Goal: Task Accomplishment & Management: Use online tool/utility

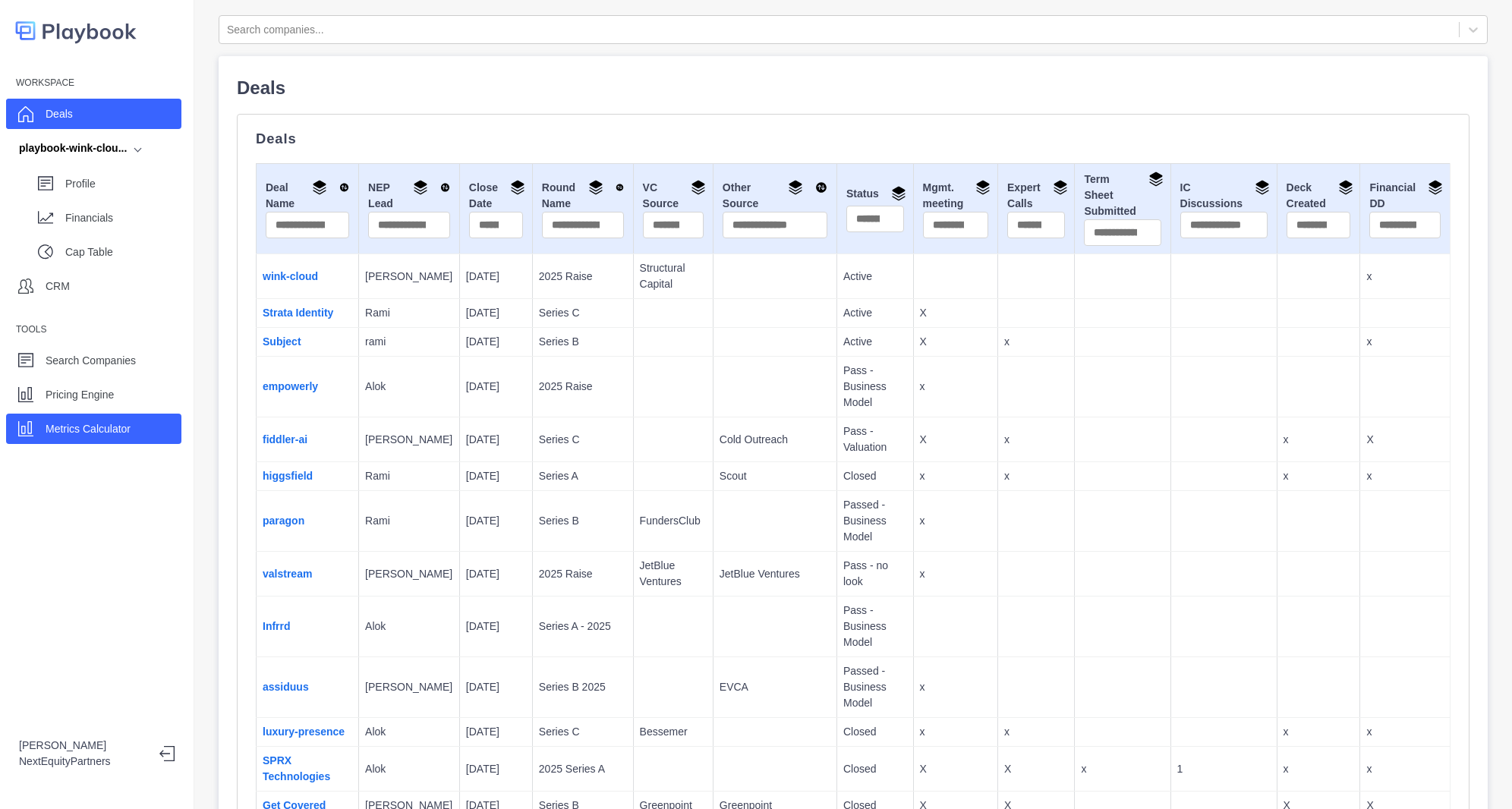
click at [93, 427] on p "Metrics Calculator" at bounding box center [87, 428] width 85 height 16
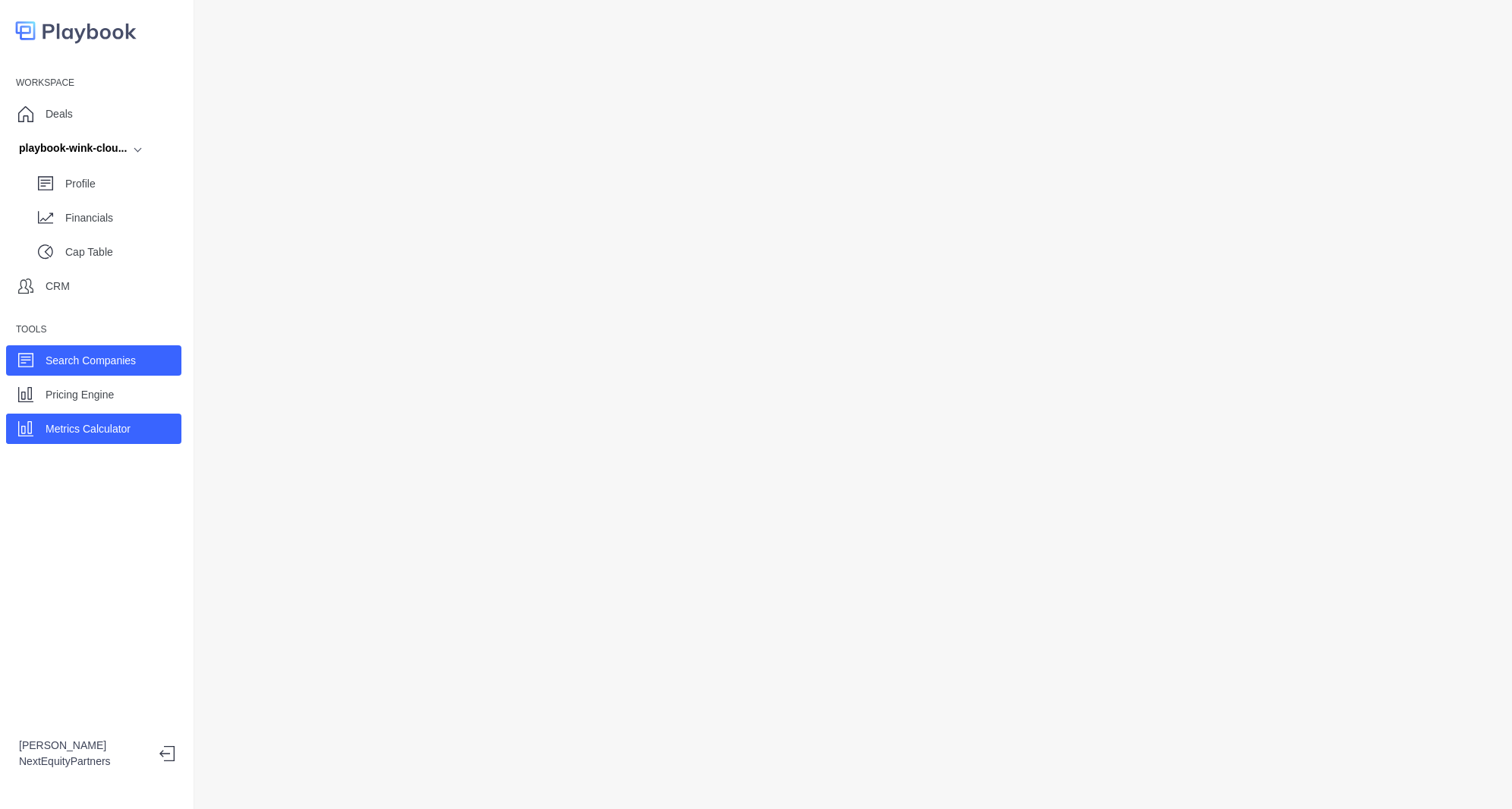
drag, startPoint x: 145, startPoint y: 363, endPoint x: 152, endPoint y: 355, distance: 10.6
click at [144, 363] on div "Search Companies" at bounding box center [93, 360] width 175 height 30
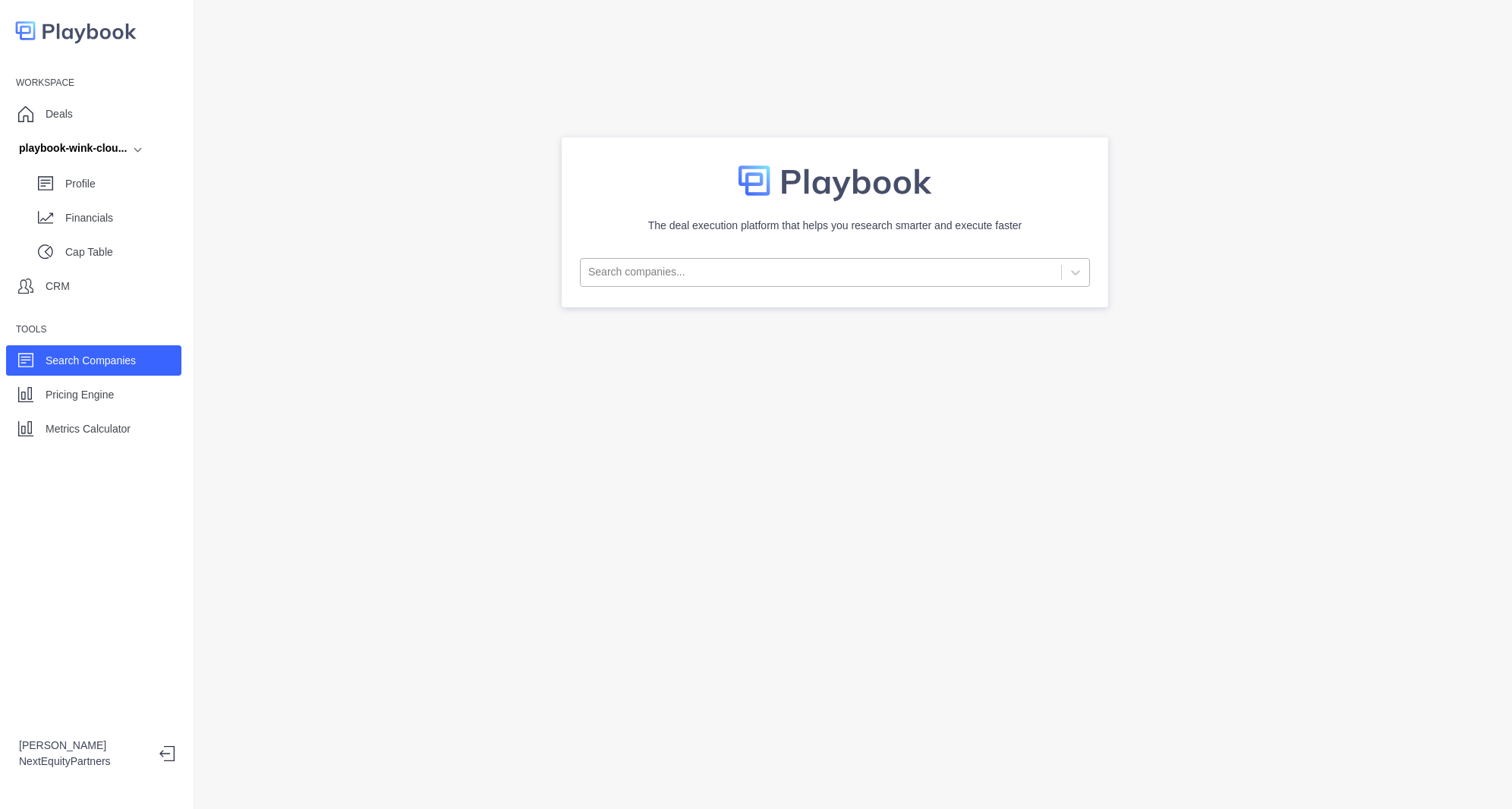
click at [639, 267] on div at bounding box center [821, 271] width 466 height 19
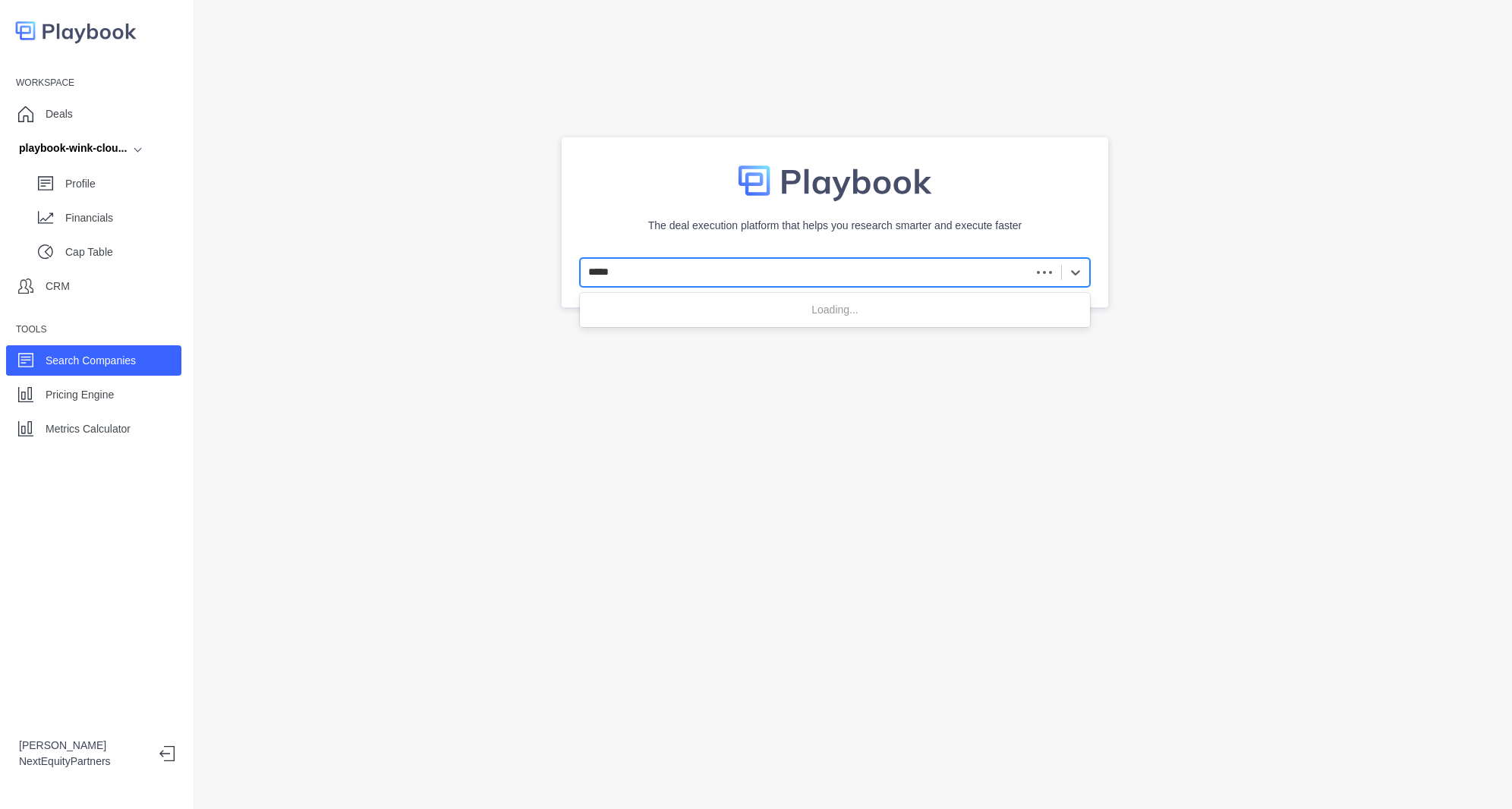
type input "******"
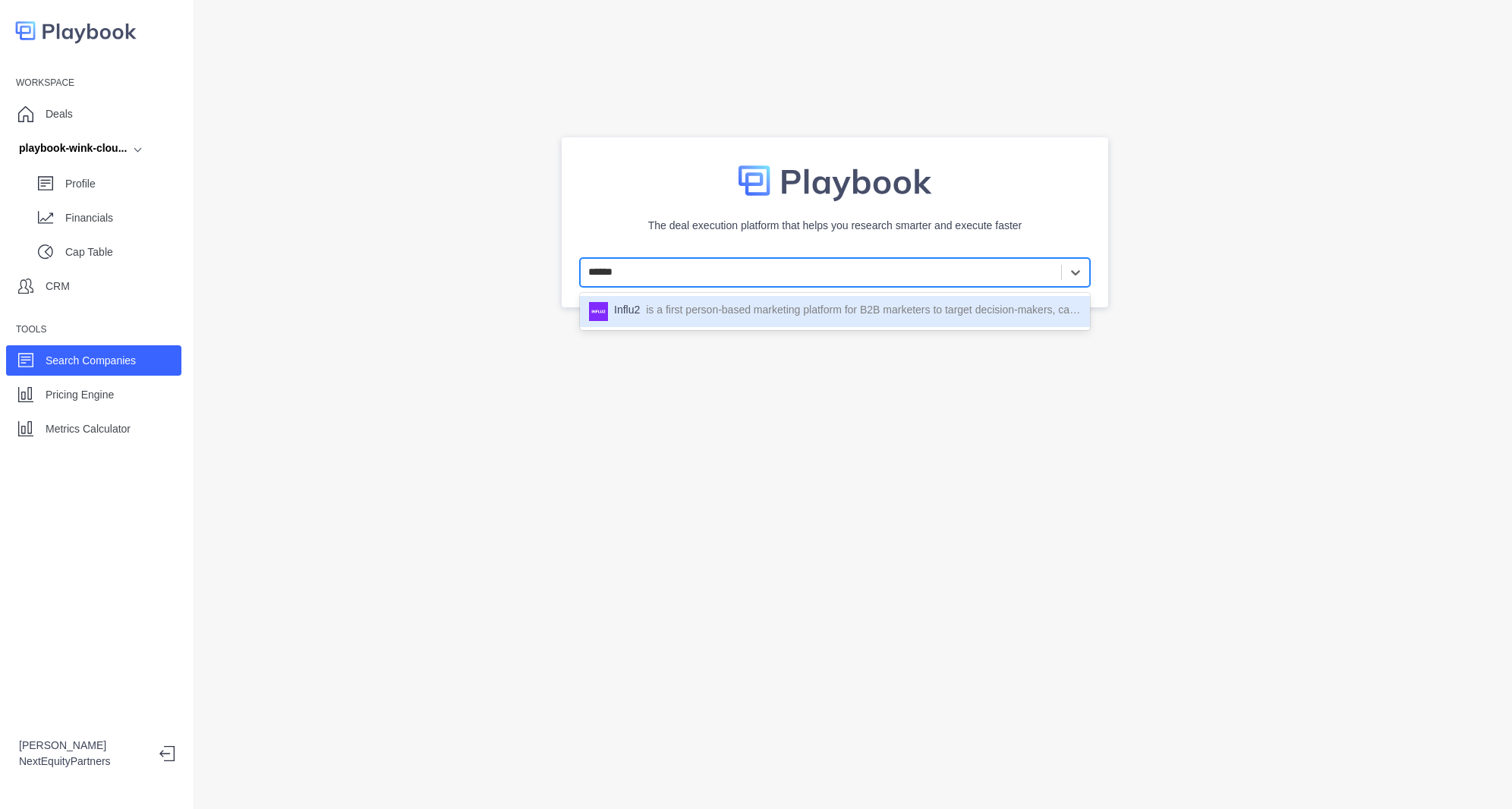
click at [643, 315] on div "Influ2 is a first person-based marketing platform for B2B marketers to target d…" at bounding box center [835, 311] width 492 height 19
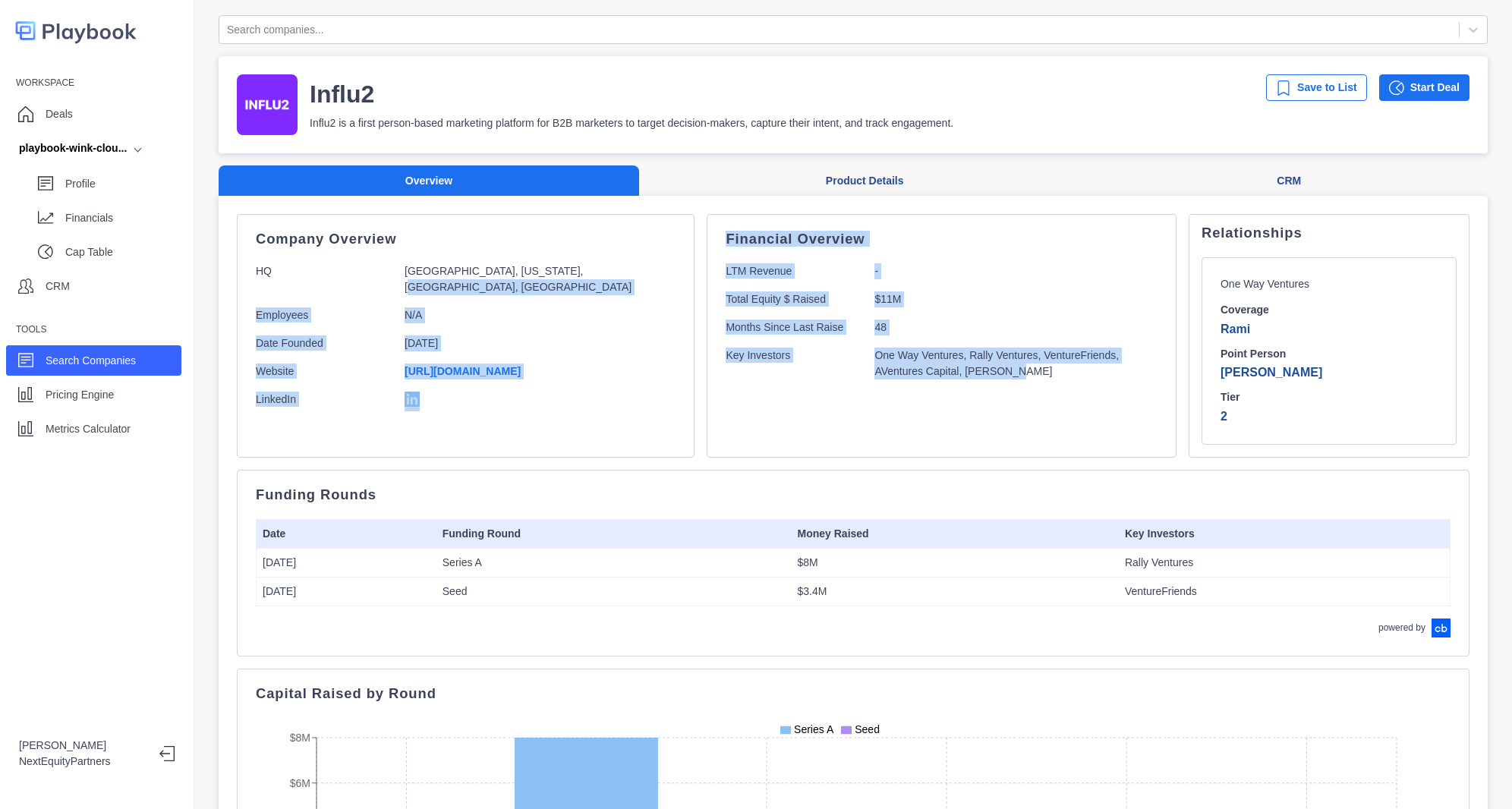
drag, startPoint x: 689, startPoint y: 340, endPoint x: 863, endPoint y: 445, distance: 203.2
click at [863, 445] on div "Company Overview HQ Sunnyvale, California, United States, North America Employe…" at bounding box center [853, 335] width 1232 height 243
click at [863, 445] on div "Financial Overview LTM Revenue - Total Equity $ Raised $11M Months Since Last R…" at bounding box center [941, 335] width 470 height 243
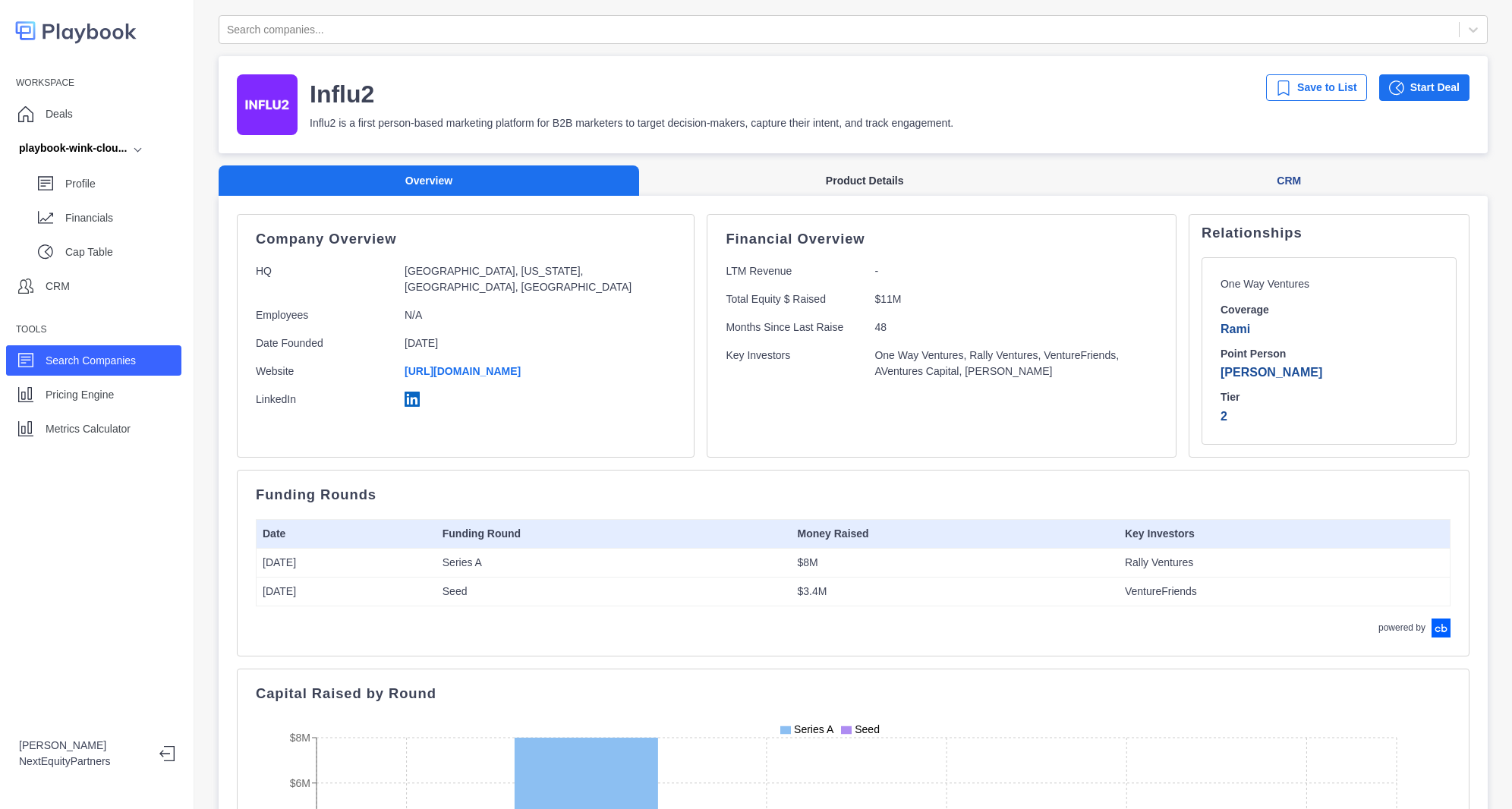
drag, startPoint x: 935, startPoint y: 421, endPoint x: 804, endPoint y: 192, distance: 263.8
click at [804, 192] on div "Overview Product Details CRM Company Overview HQ Sunnyvale, California, United …" at bounding box center [853, 759] width 1269 height 1187
click at [874, 360] on p "One Way Ventures, Rally Ventures, VentureFriends, AVentures Capital, [PERSON_NA…" at bounding box center [1004, 363] width 259 height 32
click at [794, 190] on button "Product Details" at bounding box center [865, 181] width 451 height 31
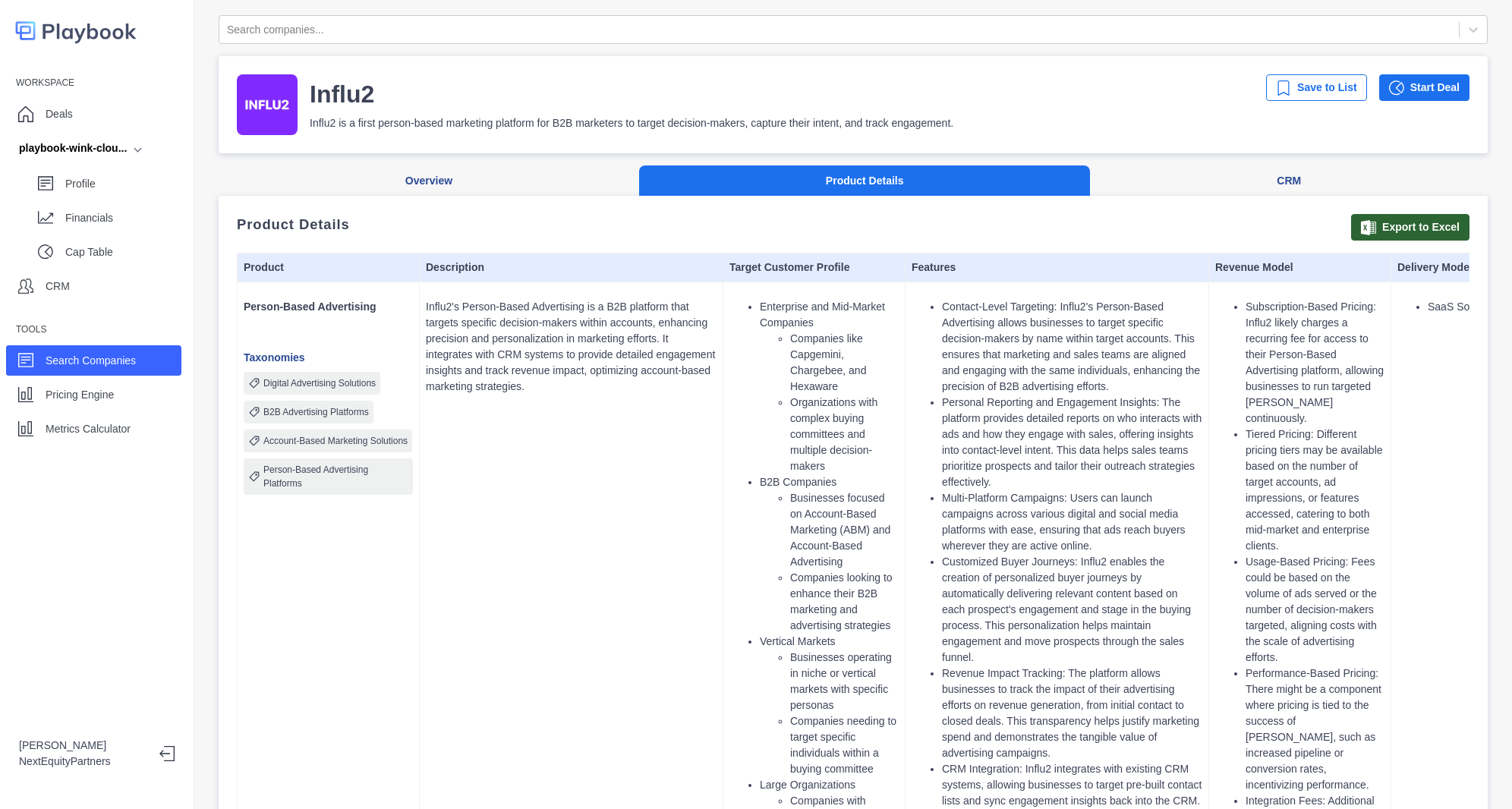
drag, startPoint x: 572, startPoint y: 518, endPoint x: 455, endPoint y: 148, distance: 388.1
click at [397, 179] on button "Overview" at bounding box center [429, 181] width 420 height 31
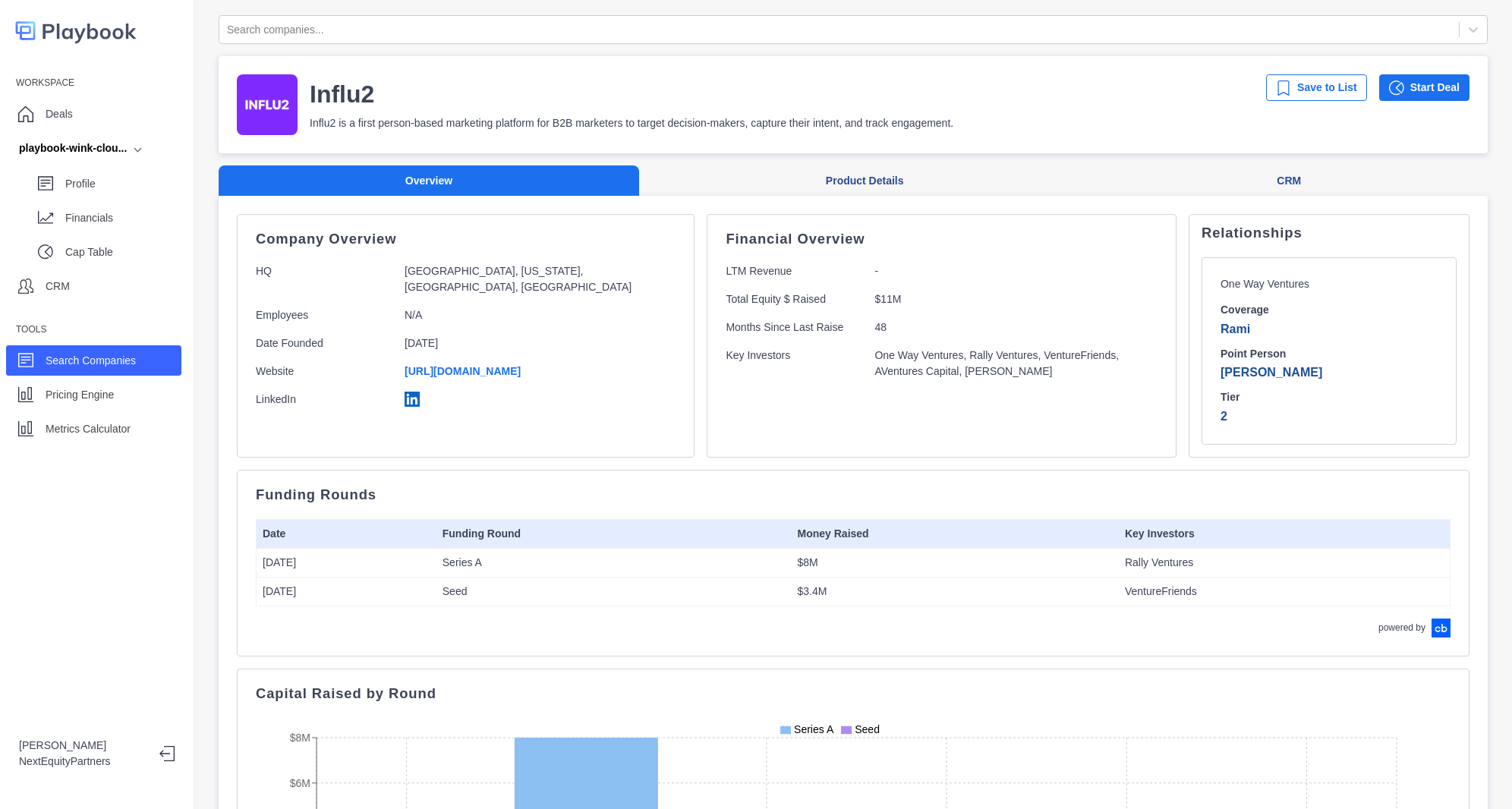
click at [905, 230] on div "Financial Overview LTM Revenue - Total Equity $ Raised $11M Months Since Last R…" at bounding box center [941, 335] width 470 height 243
click at [128, 433] on p "Metrics Calculator" at bounding box center [87, 428] width 85 height 16
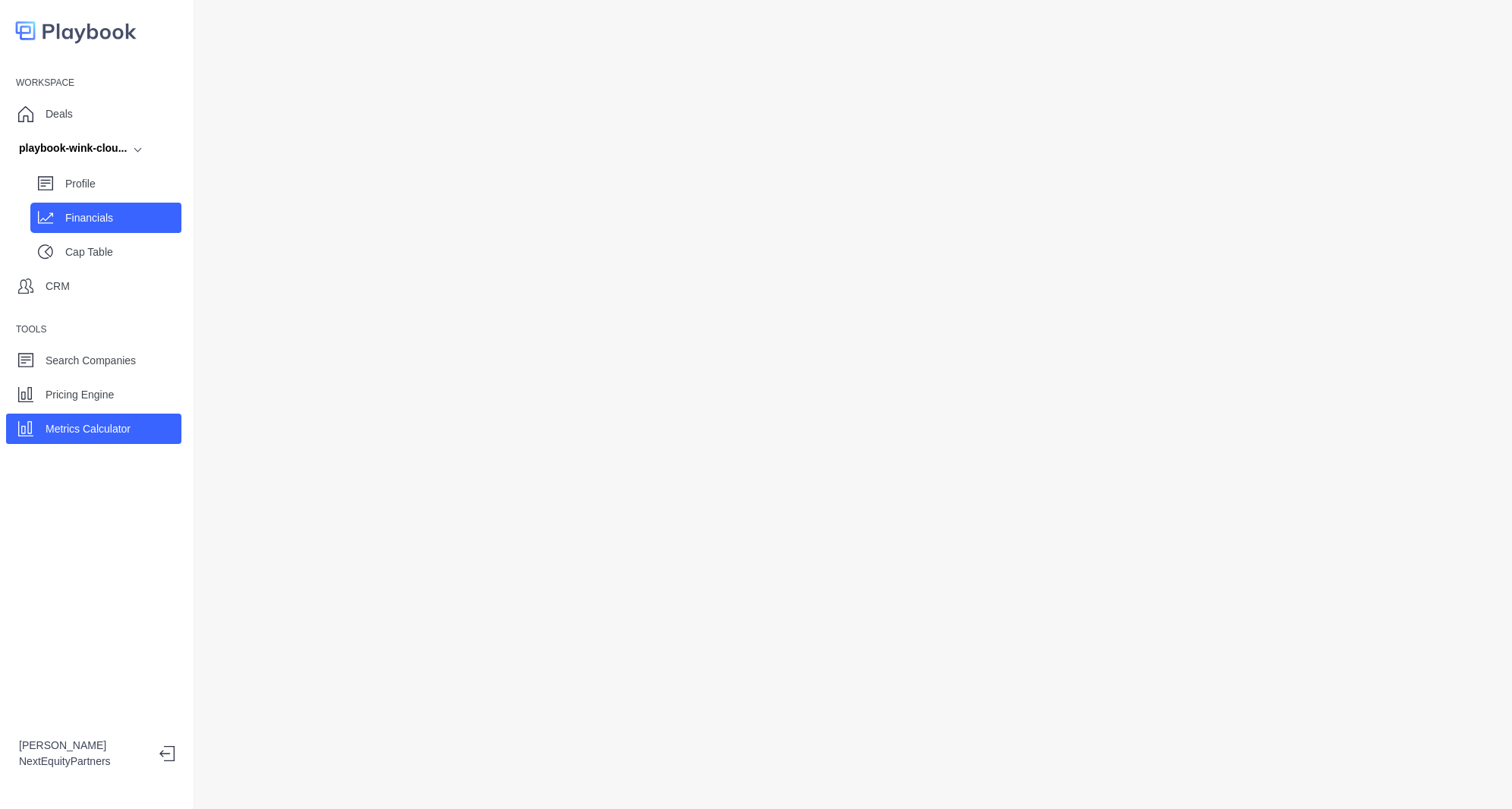
click at [93, 218] on p "Financials" at bounding box center [123, 218] width 116 height 16
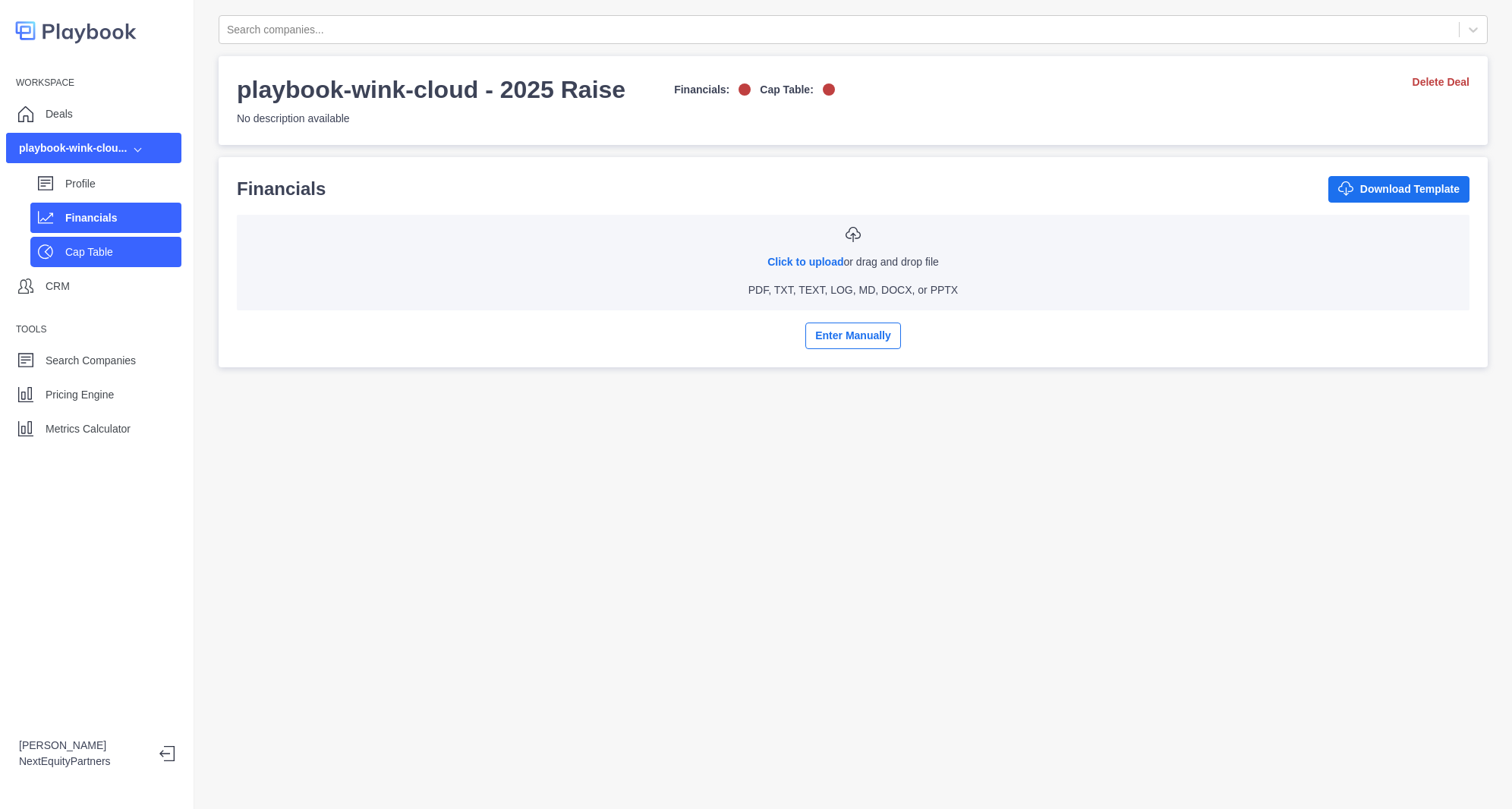
click at [86, 253] on p "Cap Table" at bounding box center [123, 252] width 116 height 16
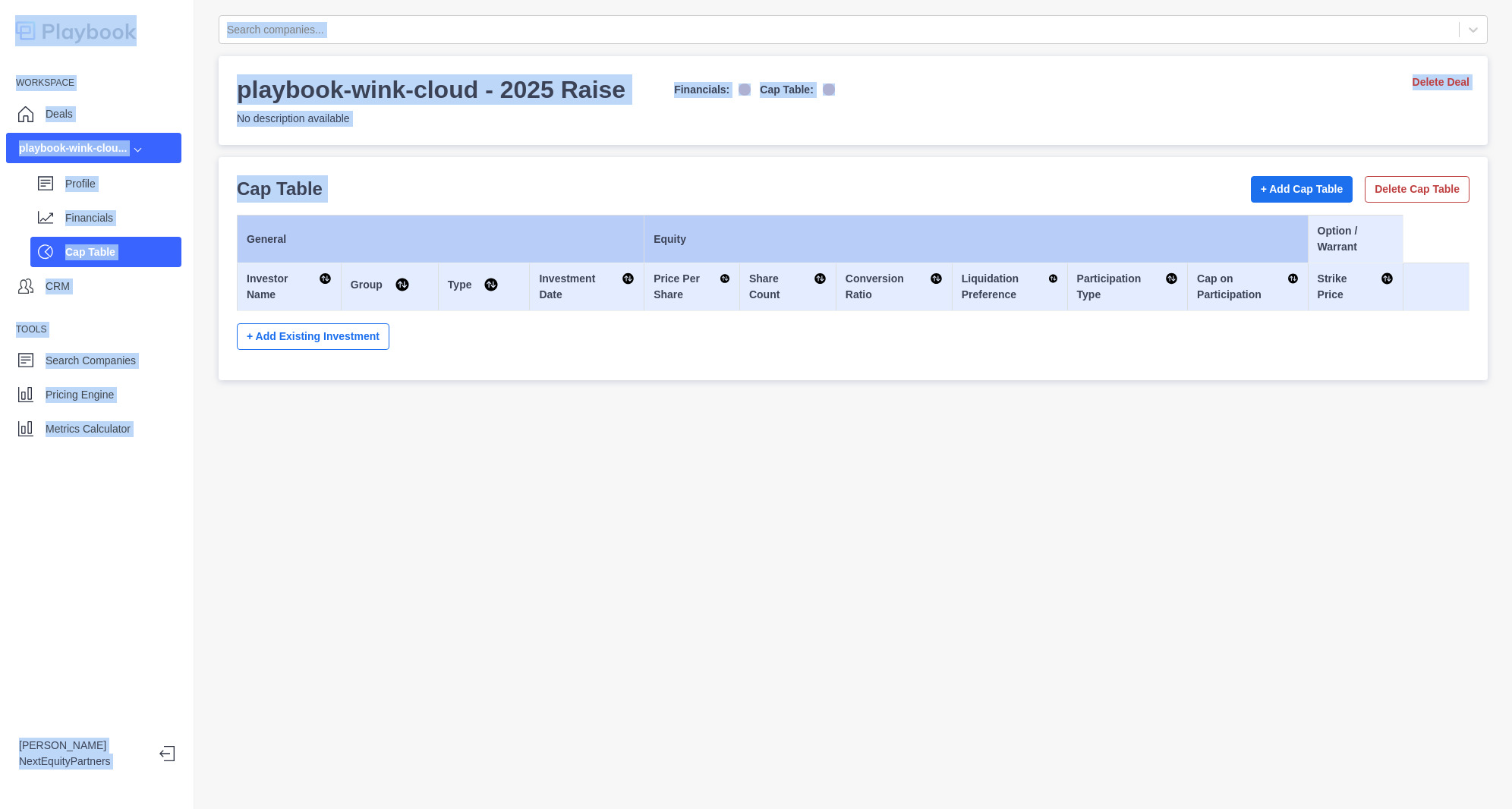
drag, startPoint x: 577, startPoint y: 408, endPoint x: 137, endPoint y: -10, distance: 606.9
click at [137, 0] on html "Workspace Deals playbook-wink-clou... Profile Financials Cap Table CRM Tools Se…" at bounding box center [756, 404] width 1512 height 809
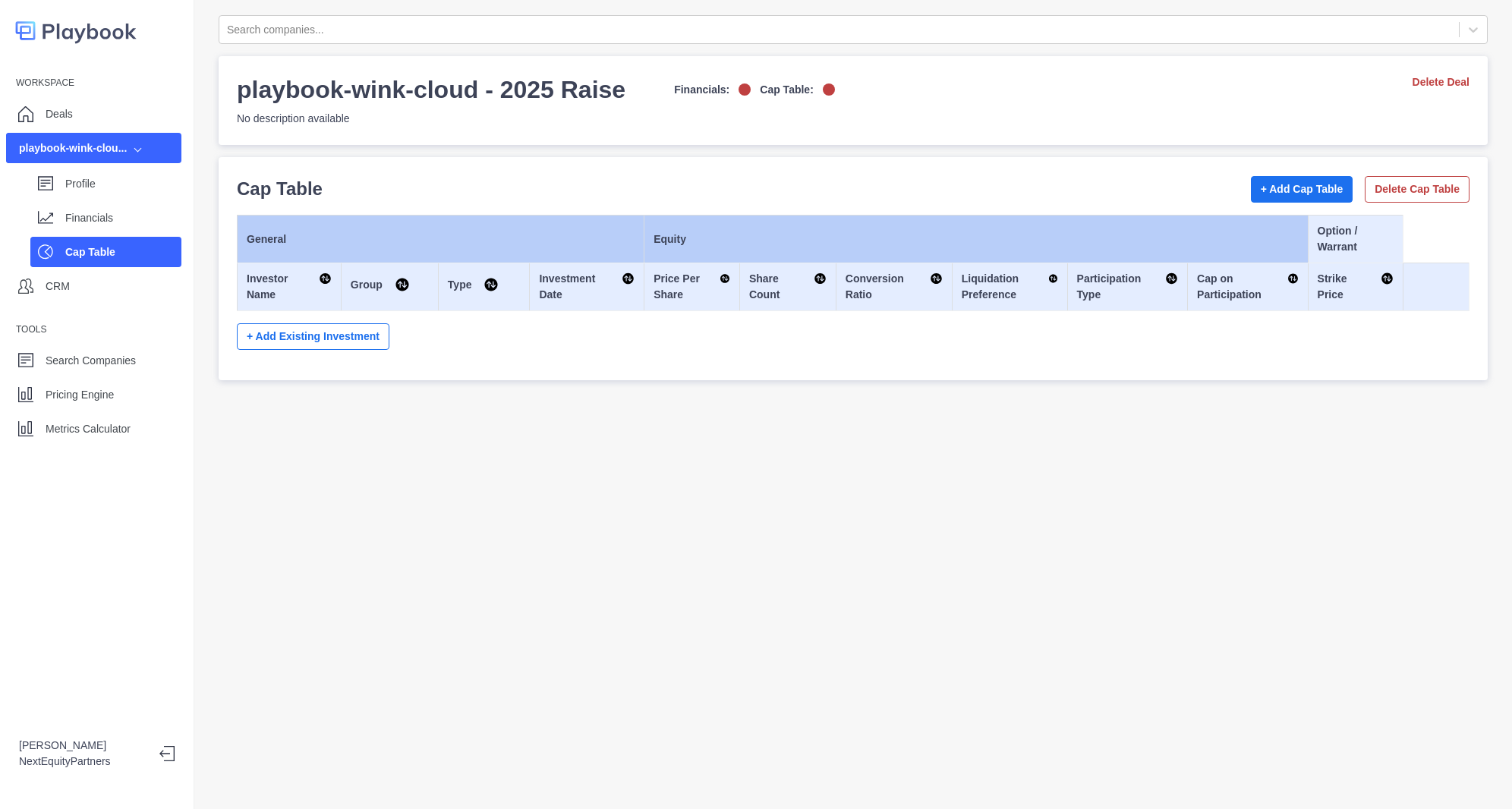
click at [493, 540] on div "Search companies... playbook-wink-cloud - 2025 Raise Financials: Cap Table: No …" at bounding box center [853, 404] width 1318 height 809
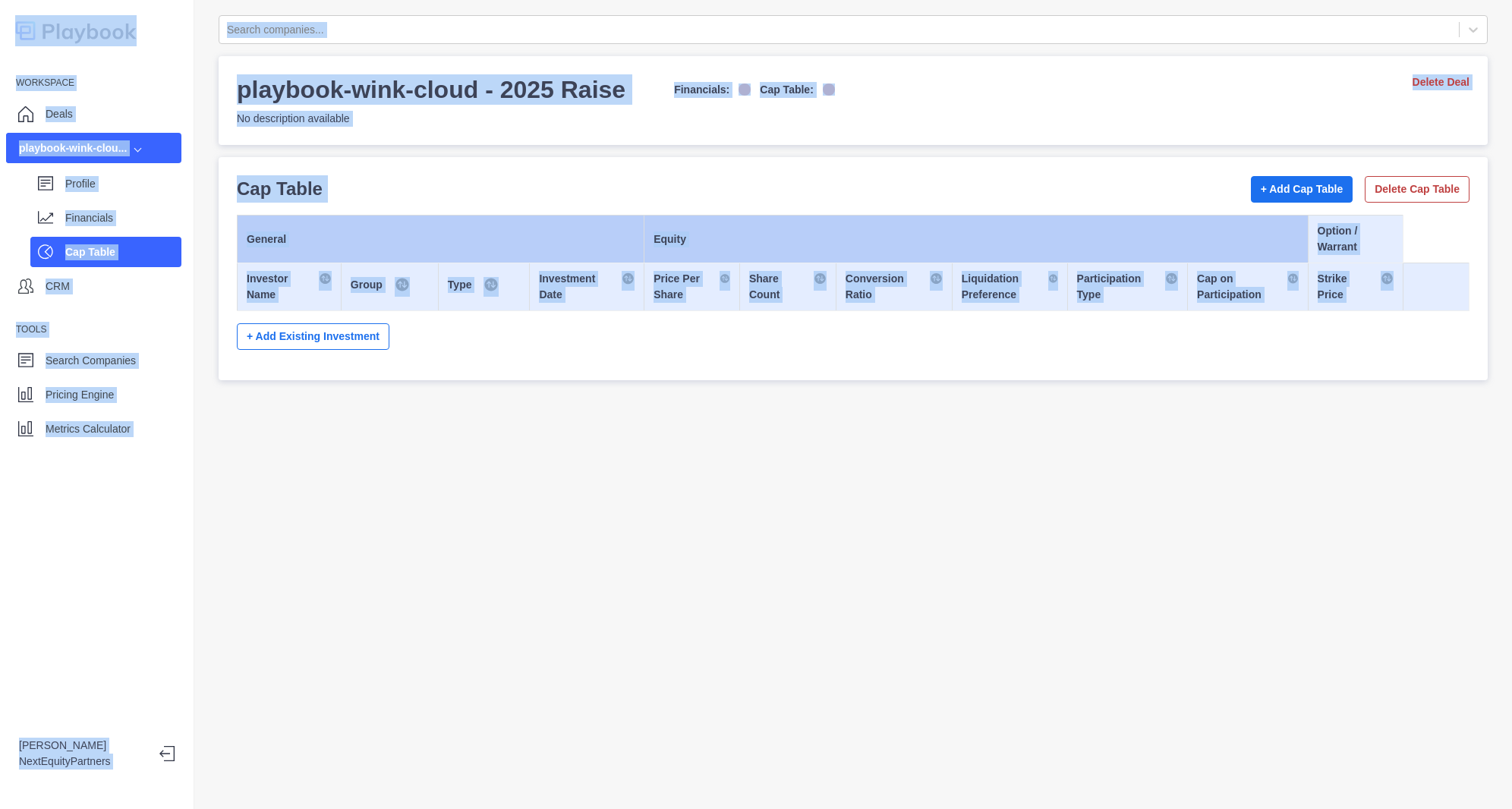
drag, startPoint x: 493, startPoint y: 540, endPoint x: 165, endPoint y: 73, distance: 570.7
click at [93, 0] on html "Workspace Deals playbook-wink-clou... Profile Financials Cap Table CRM Tools Se…" at bounding box center [756, 404] width 1512 height 809
click at [584, 617] on div "Search companies... playbook-wink-cloud - 2025 Raise Financials: Cap Table: No …" at bounding box center [853, 404] width 1318 height 809
click at [504, 495] on div "Search companies... playbook-wink-cloud - 2025 Raise Financials: Cap Table: No …" at bounding box center [853, 404] width 1318 height 809
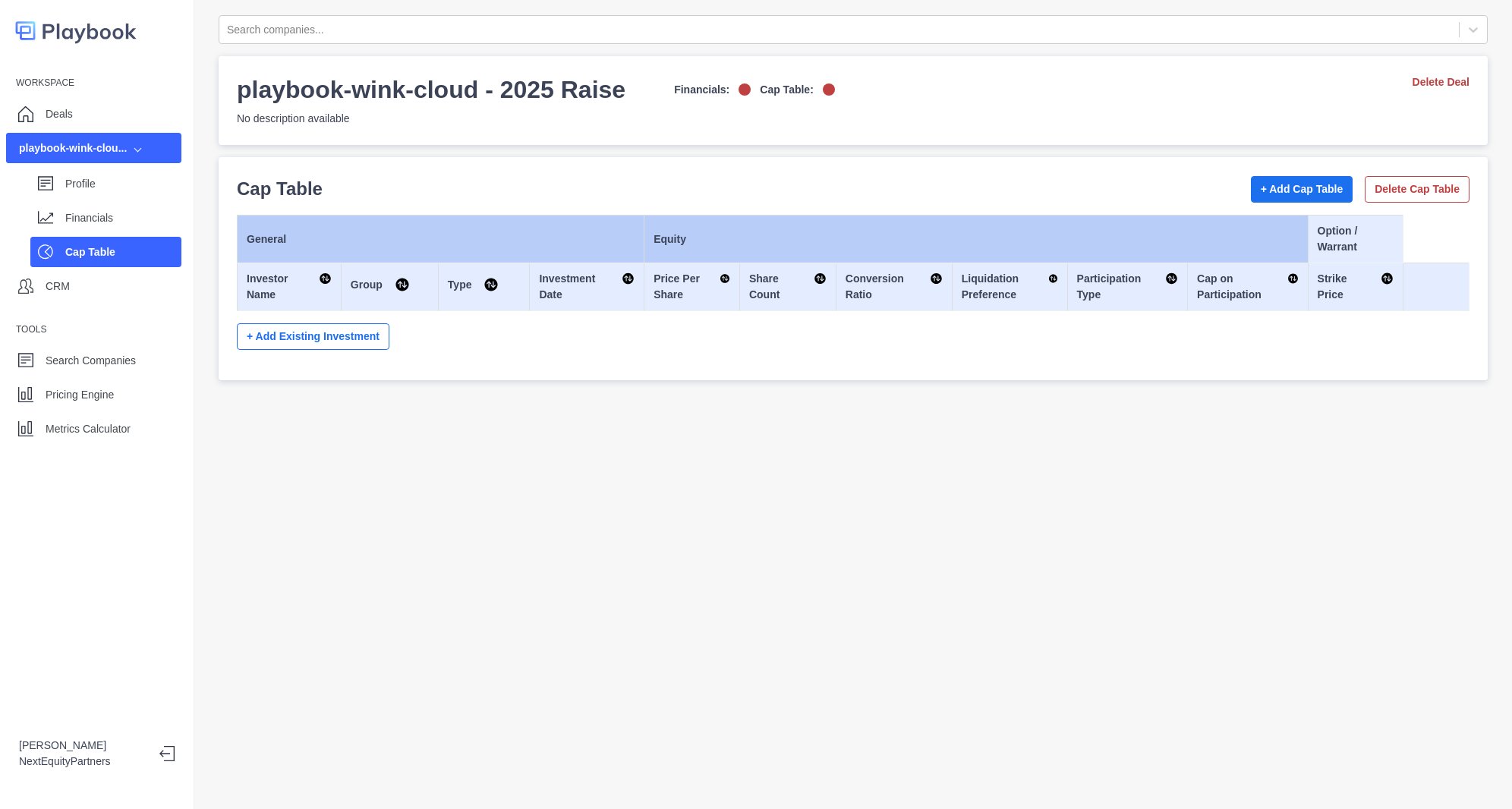
drag, startPoint x: 82, startPoint y: 83, endPoint x: 80, endPoint y: 108, distance: 25.1
click at [82, 83] on div "Workspace Deals playbook-wink-clou... Profile Financials Cap Table CRM Tools Se…" at bounding box center [96, 257] width 193 height 372
click at [78, 118] on div "Deals" at bounding box center [93, 113] width 175 height 30
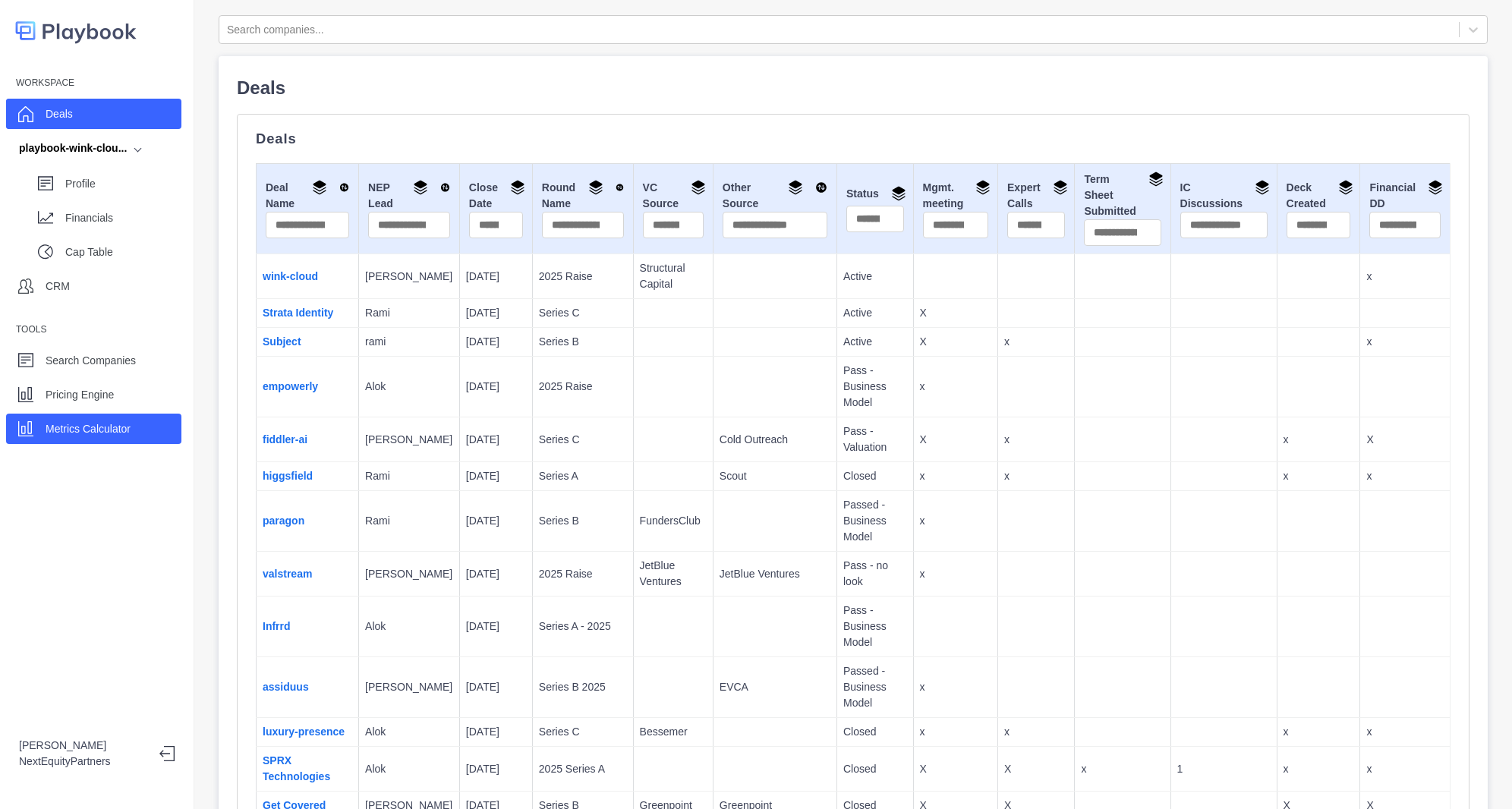
click at [100, 414] on div "Metrics Calculator" at bounding box center [93, 428] width 175 height 30
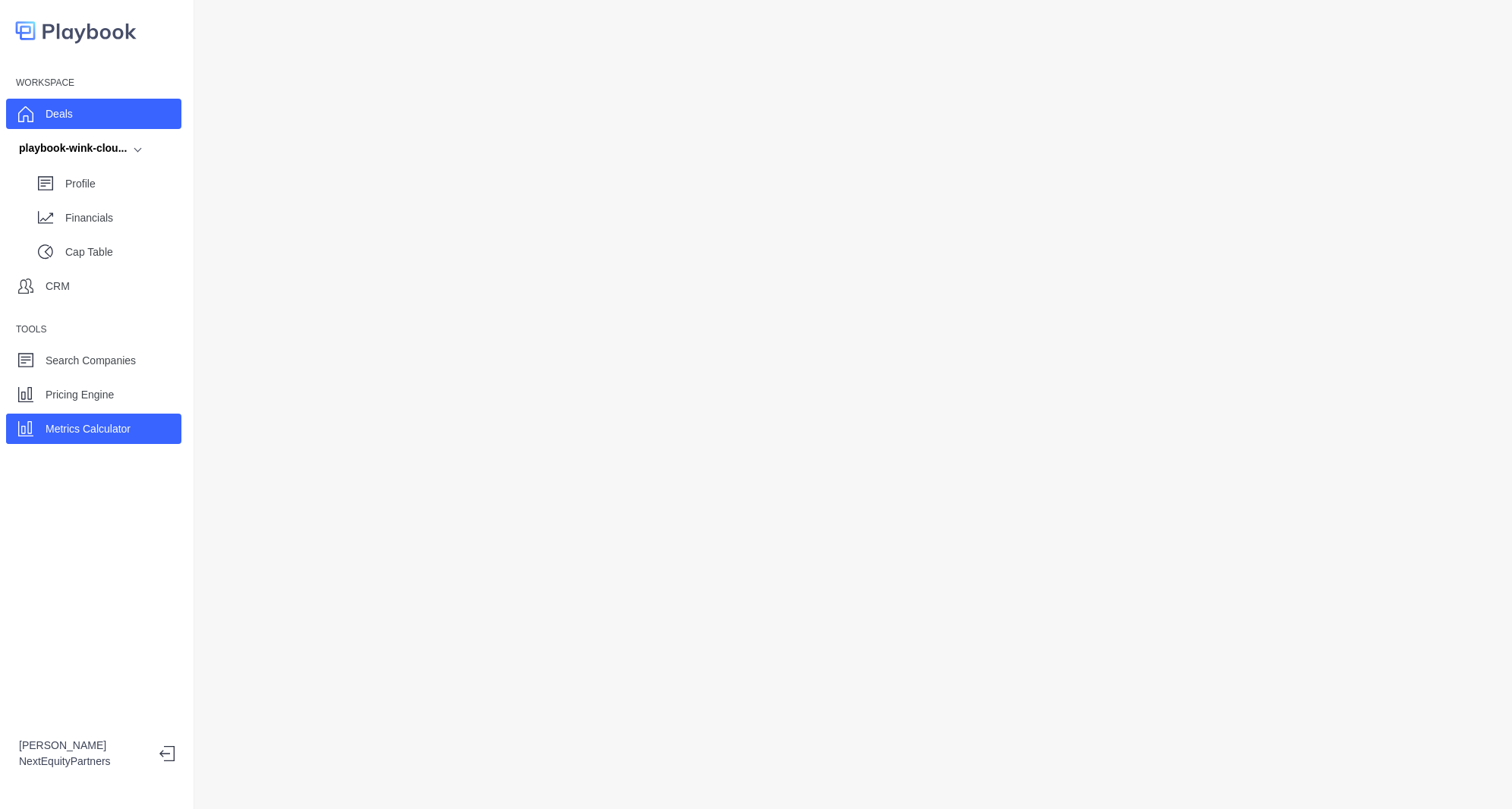
click at [98, 106] on div "Deals" at bounding box center [93, 113] width 175 height 30
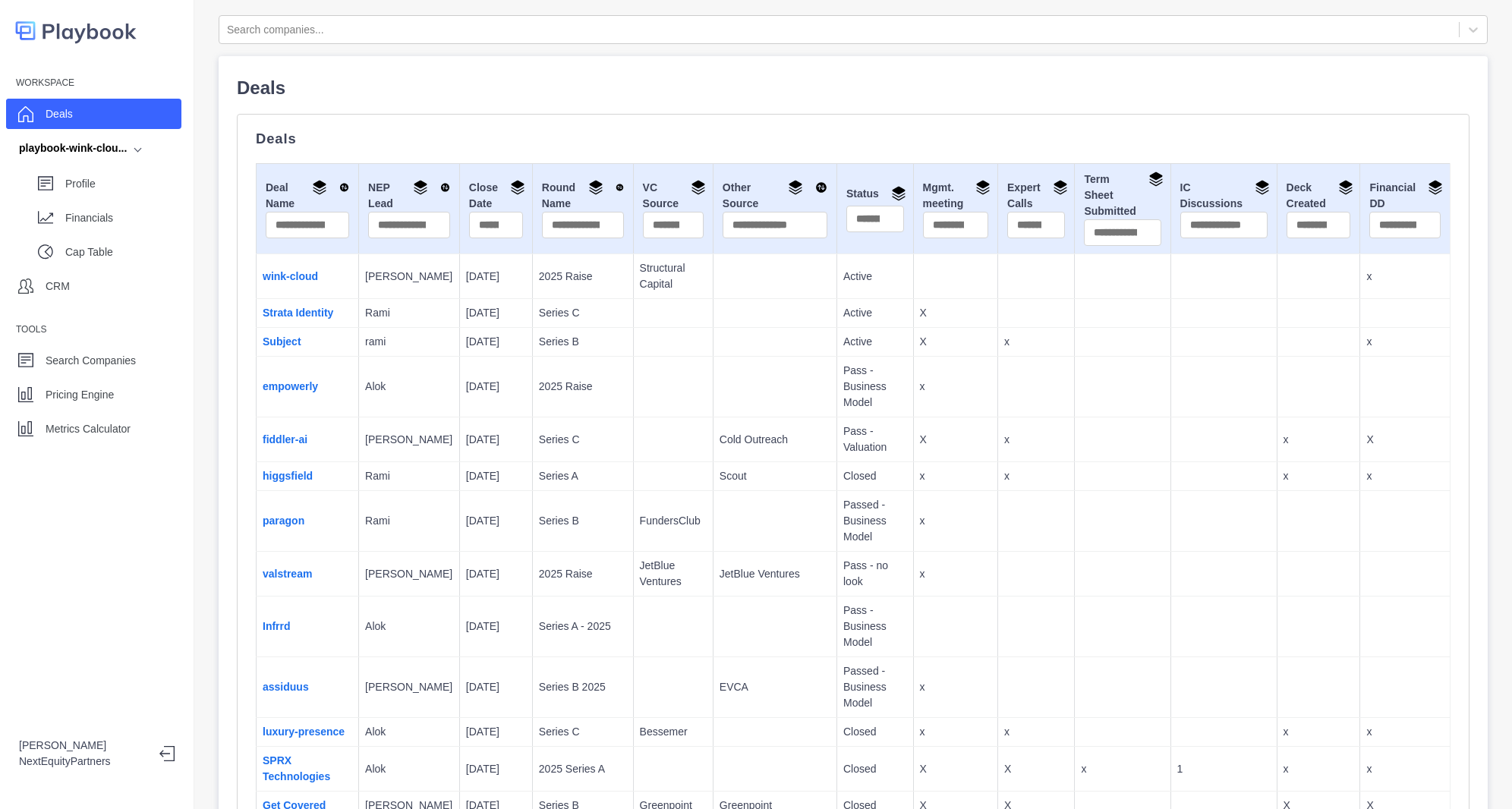
scroll to position [5802, 0]
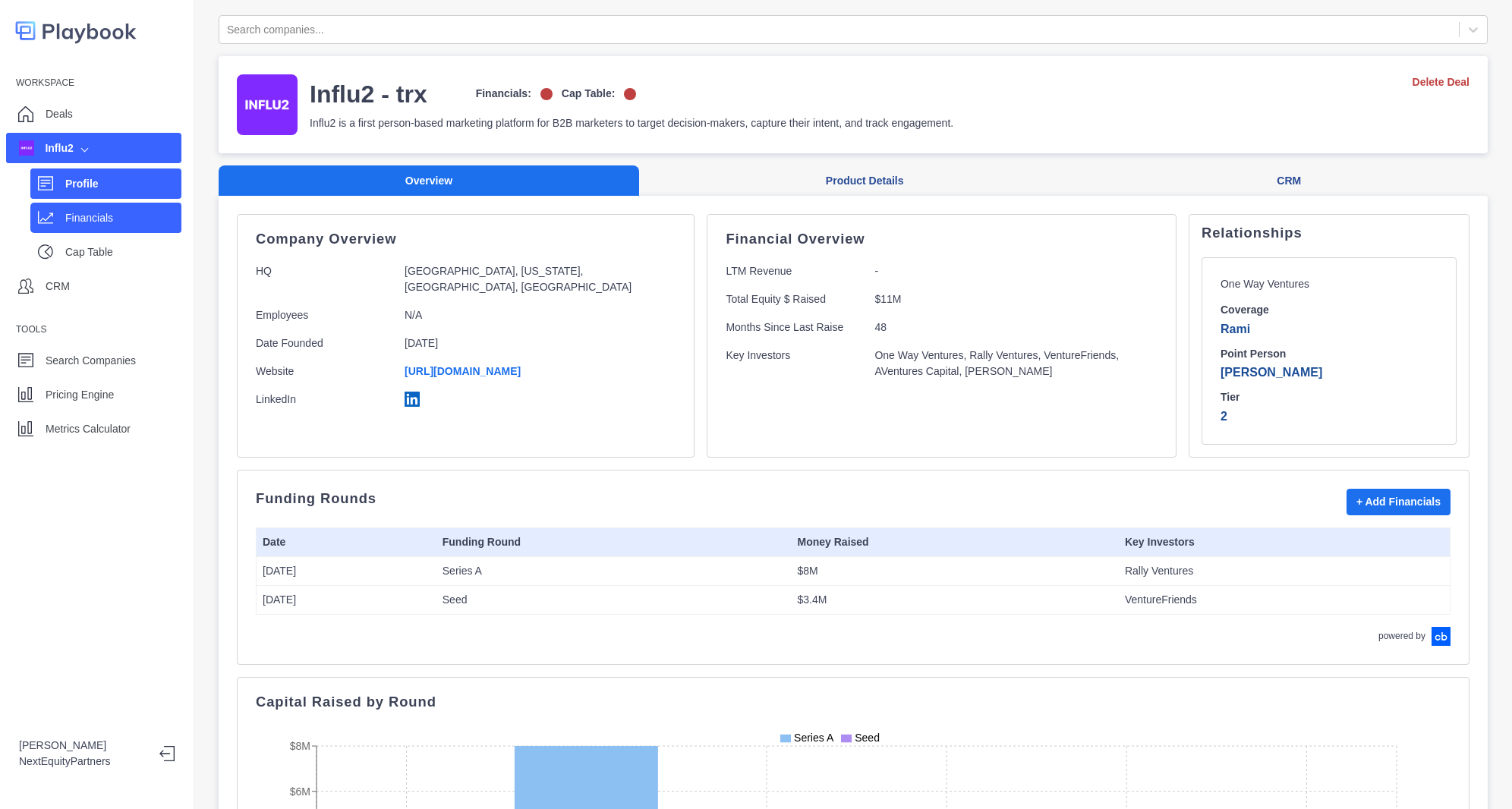
click at [127, 210] on p "Financials" at bounding box center [123, 218] width 116 height 16
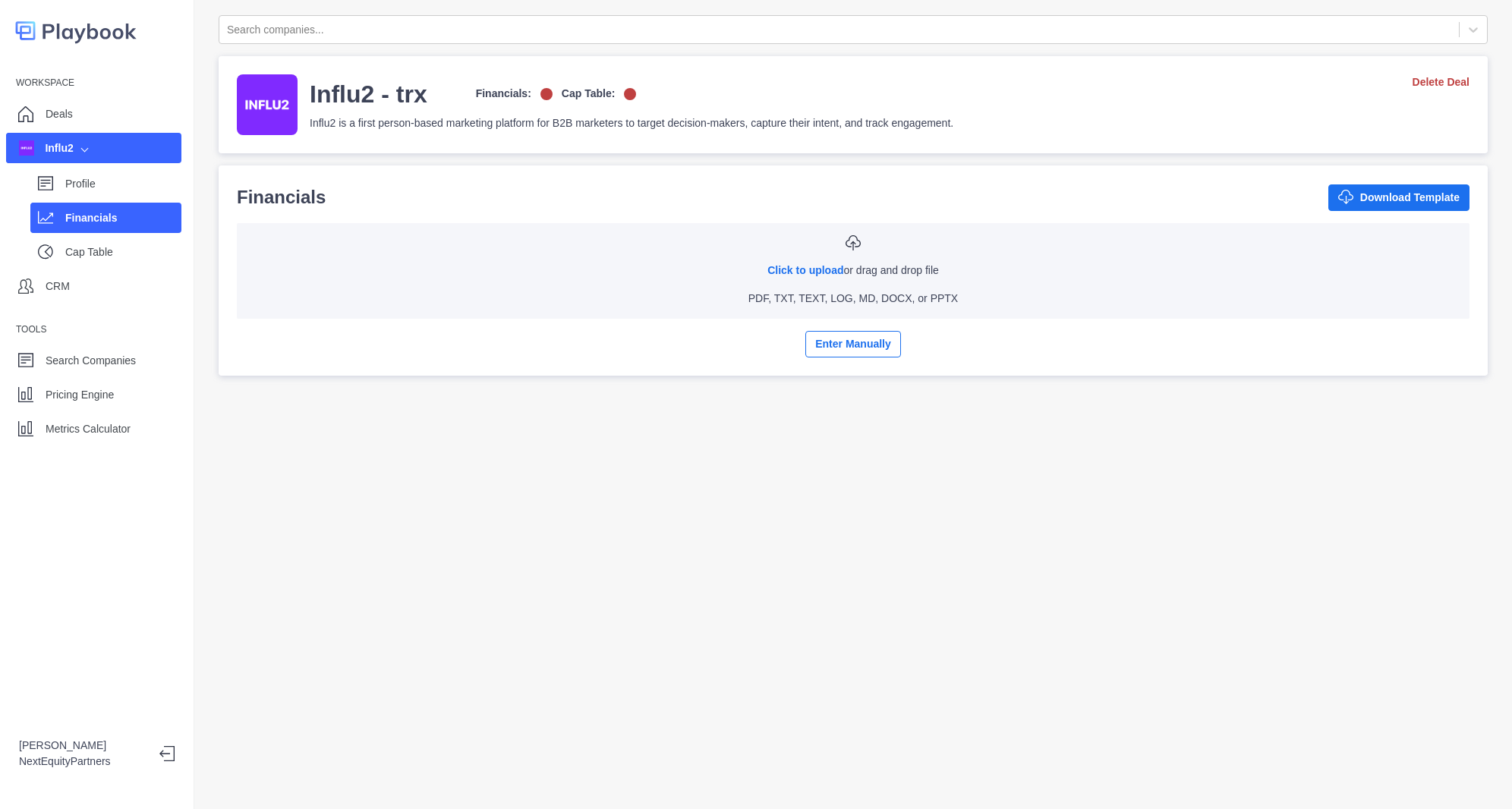
click at [776, 287] on div "Click to upload or drag and drop file PDF, TXT, TEXT, LOG, MD, DOCX, or PPTX" at bounding box center [853, 270] width 1208 height 72
type input "**********"
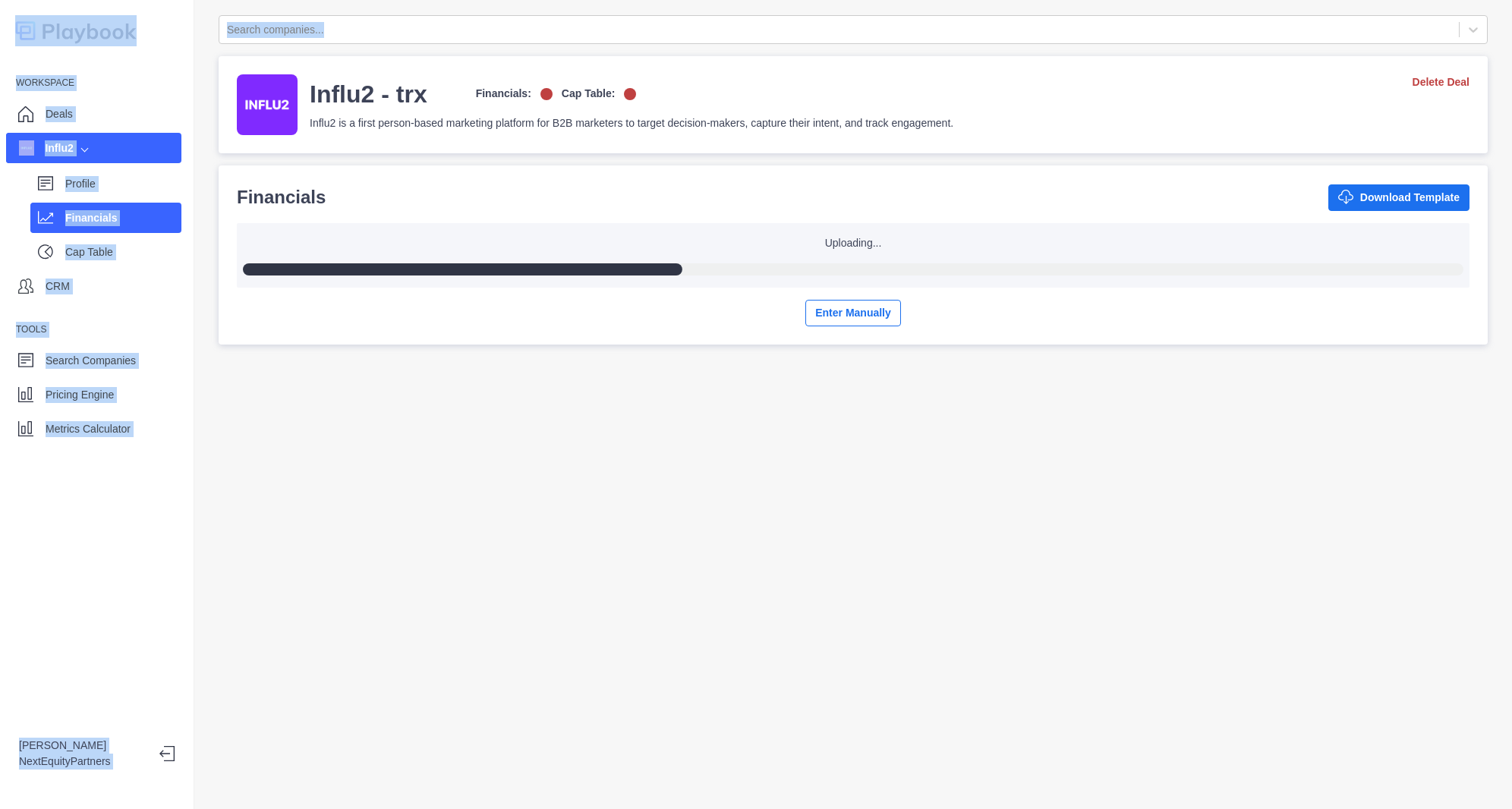
drag, startPoint x: 930, startPoint y: 404, endPoint x: 568, endPoint y: -39, distance: 572.1
click at [568, 0] on html "Workspace Deals Influ2 Profile Financials Cap Table CRM Tools Search Companies …" at bounding box center [756, 404] width 1512 height 809
click at [801, 475] on div "Search companies... Influ2 - trx Financials: Cap Table: Influ2 is a first perso…" at bounding box center [853, 404] width 1318 height 809
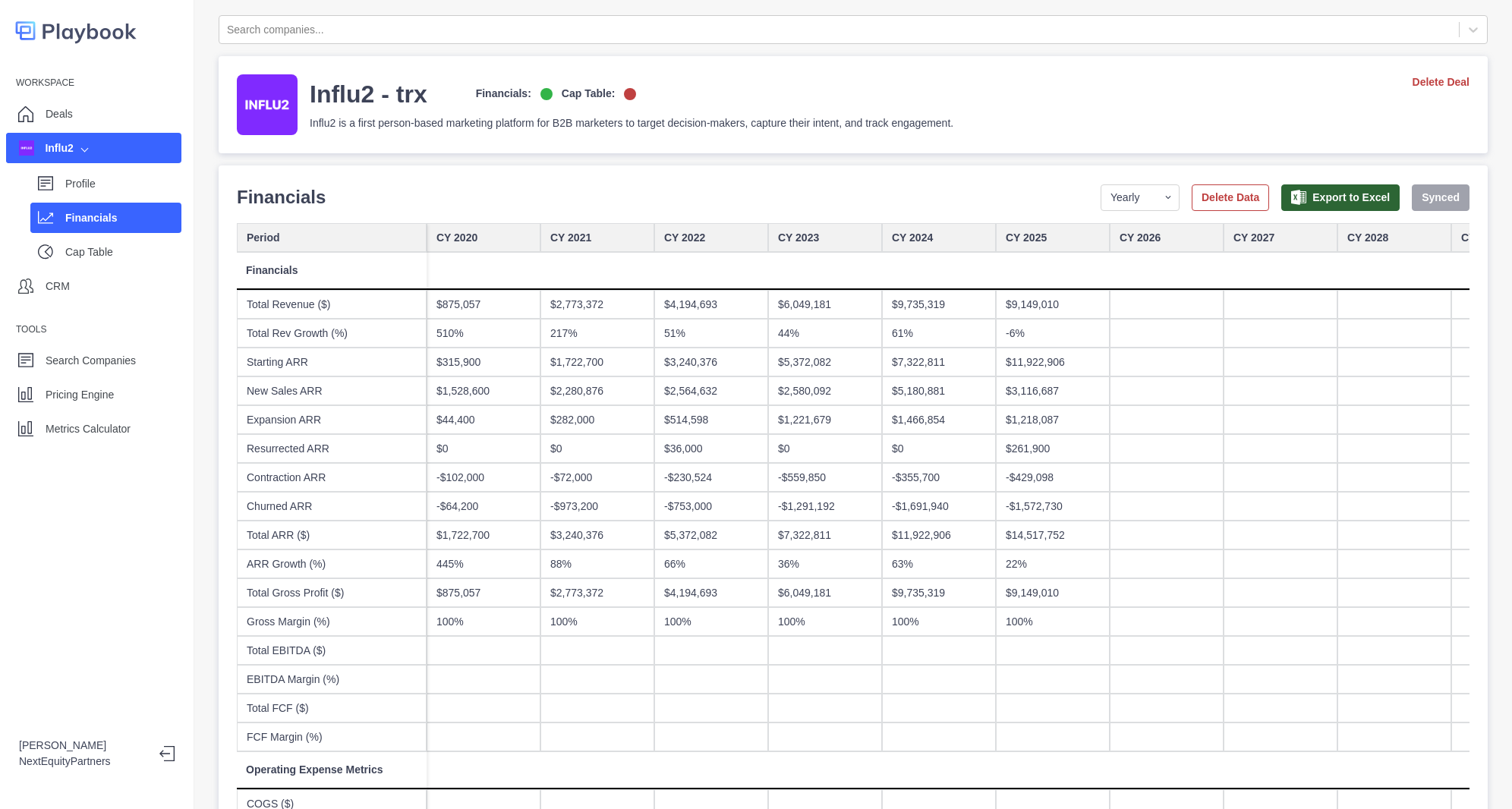
click at [926, 331] on div "61%" at bounding box center [939, 333] width 114 height 29
click at [957, 303] on div "$9,735,319" at bounding box center [939, 303] width 114 height 29
click at [931, 409] on div "$1,466,854" at bounding box center [939, 419] width 114 height 29
click at [1120, 197] on select "Yearly Quarterly Monthly NTM LTM" at bounding box center [1140, 197] width 79 height 26
click at [1101, 184] on select "Yearly Quarterly Monthly NTM LTM" at bounding box center [1140, 197] width 79 height 26
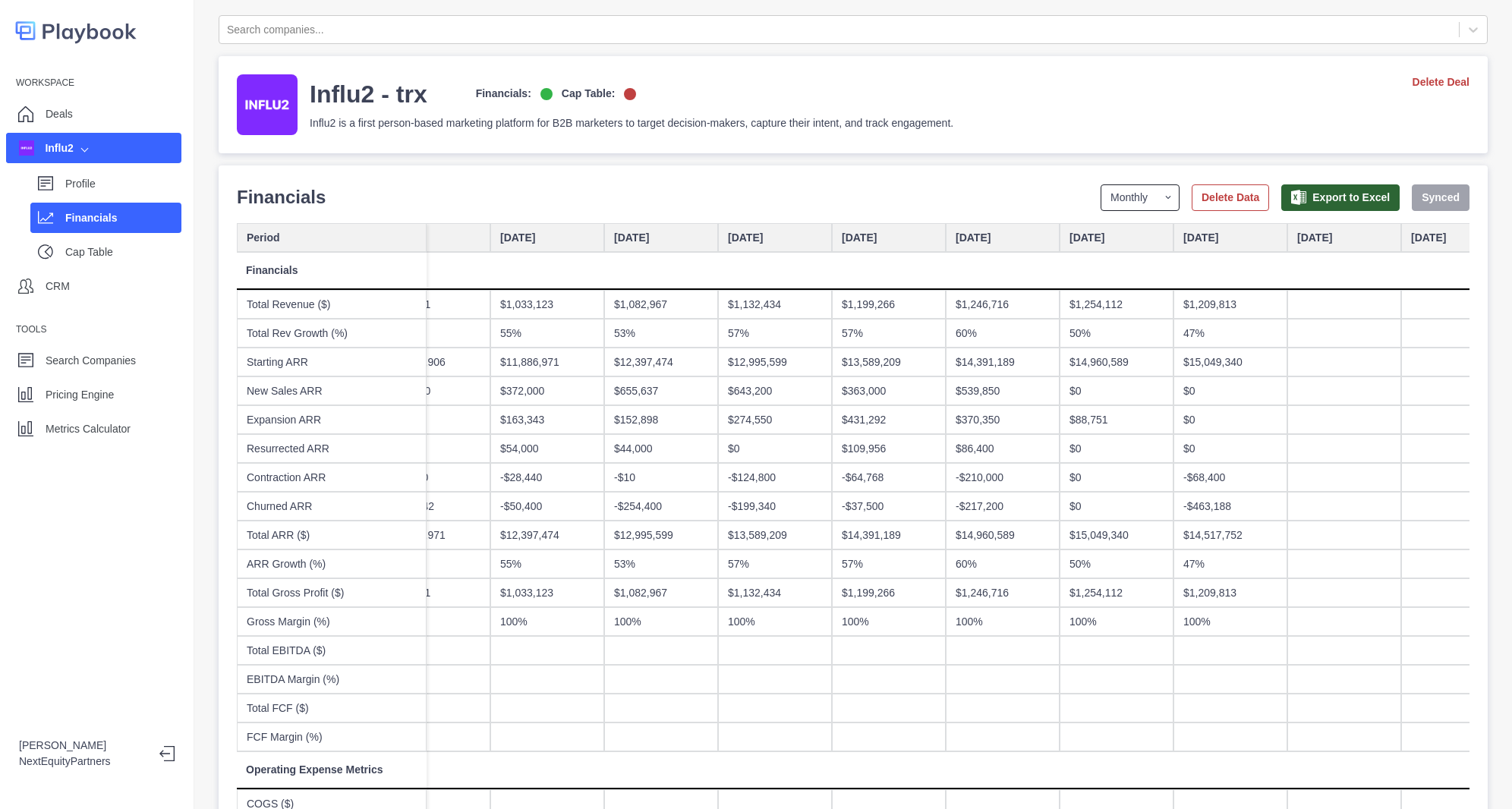
click at [1123, 192] on select "Yearly Quarterly Monthly NTM LTM" at bounding box center [1140, 197] width 79 height 26
select select "quarterly"
click at [1101, 184] on select "Yearly Quarterly Monthly NTM LTM" at bounding box center [1140, 197] width 79 height 26
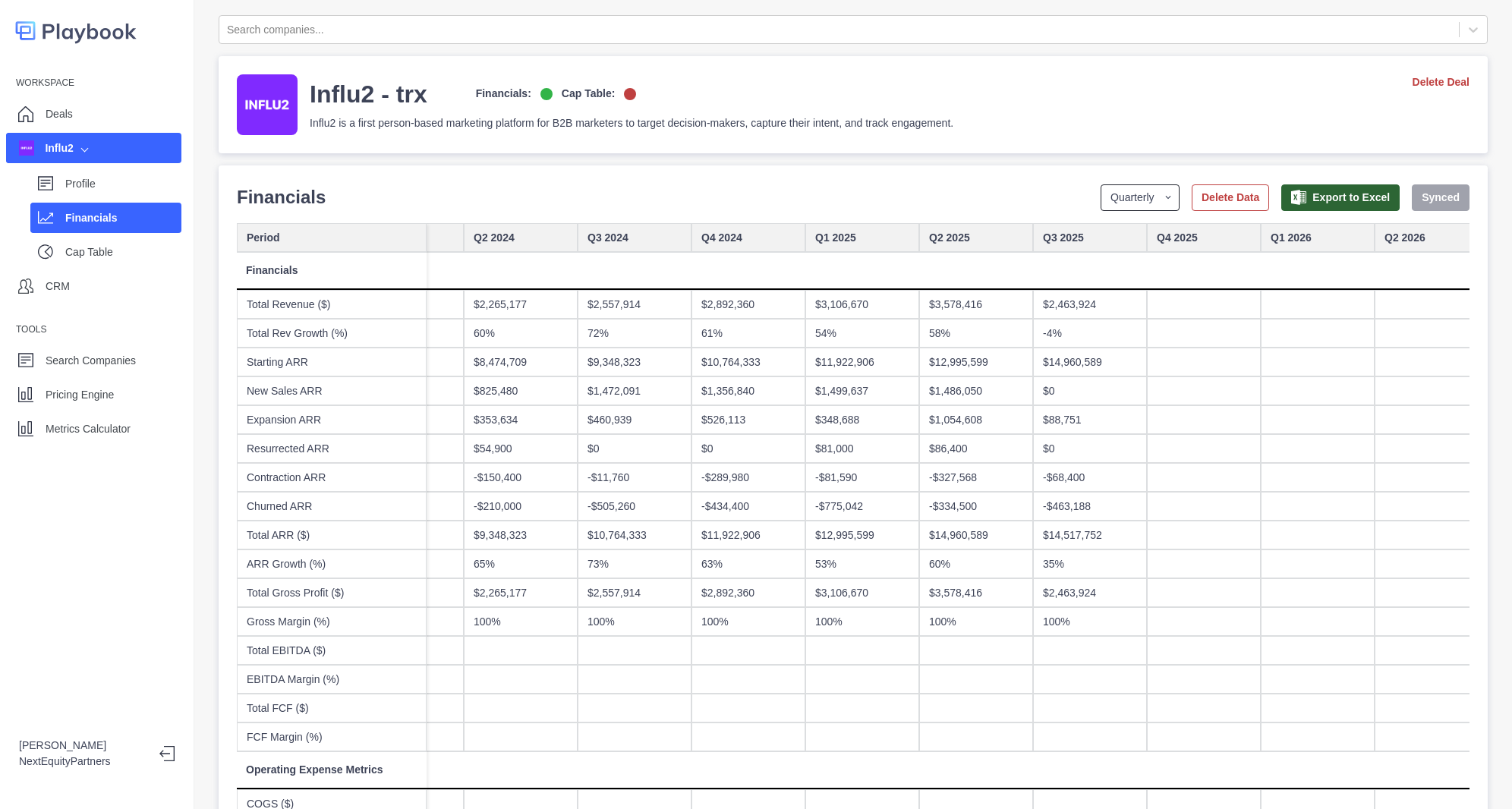
scroll to position [0, 1871]
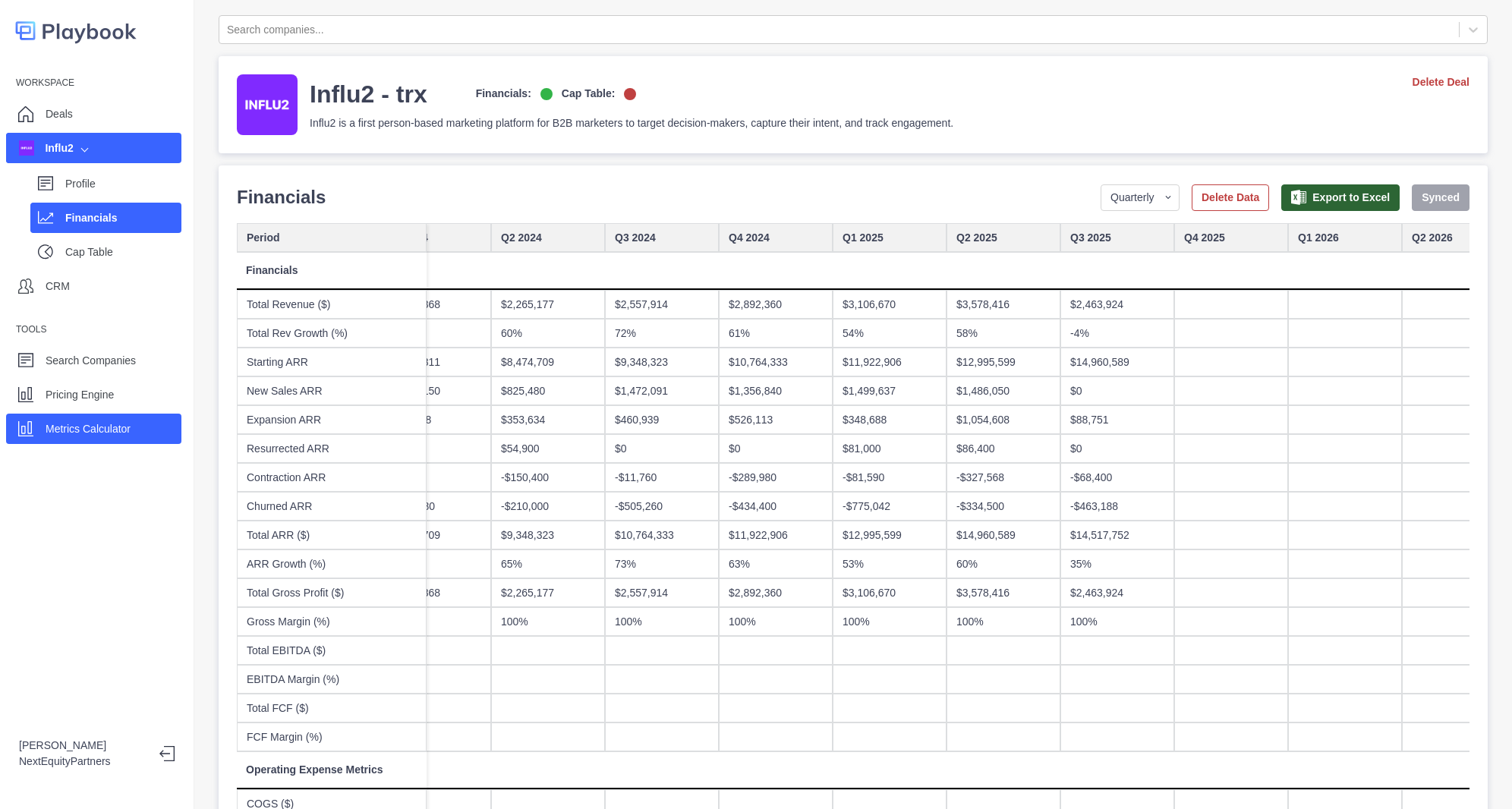
click at [112, 434] on p "Metrics Calculator" at bounding box center [87, 428] width 85 height 16
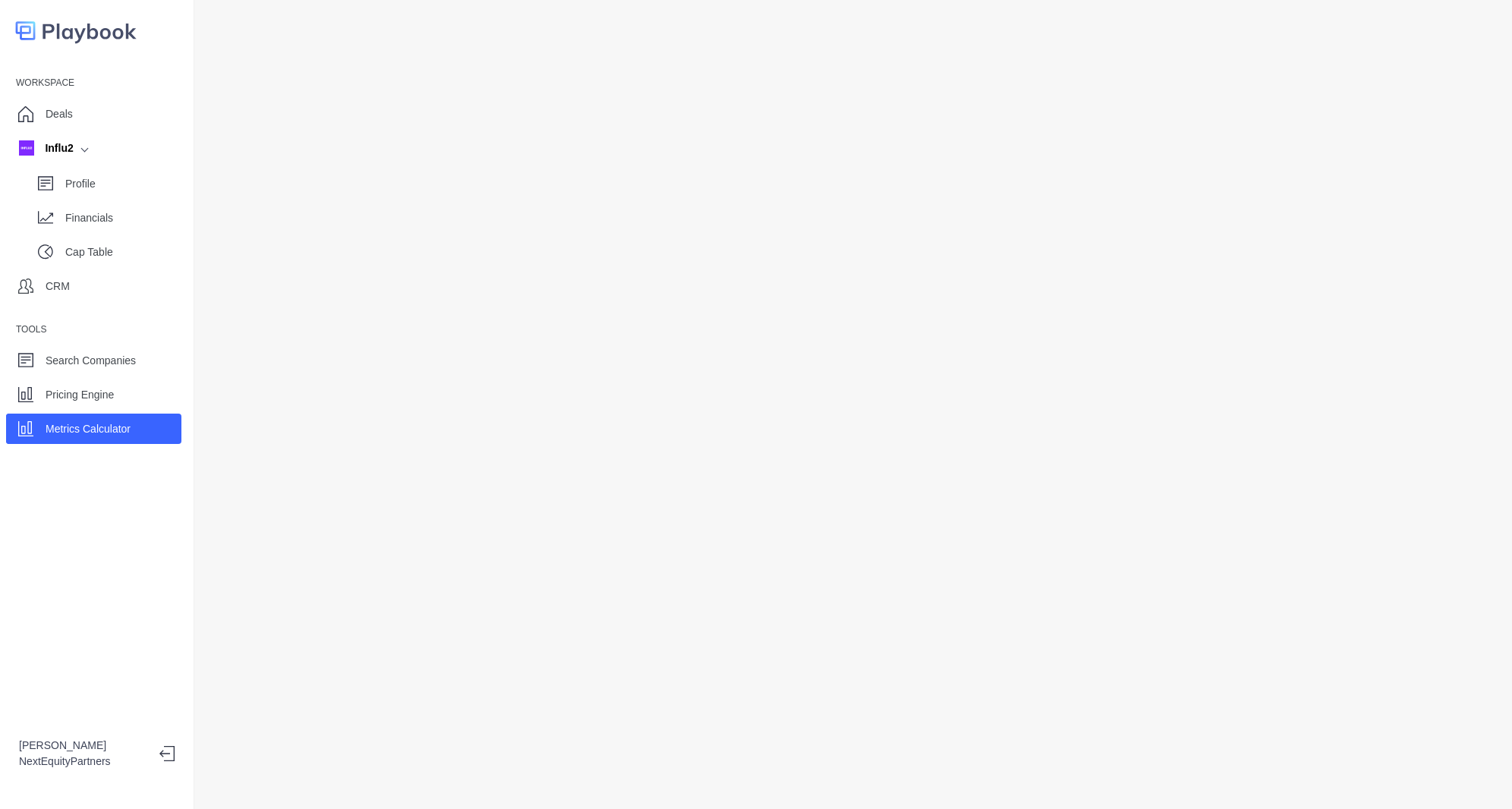
click at [73, 233] on div "Profile Financials Cap Table" at bounding box center [93, 214] width 175 height 103
click at [78, 223] on p "Financials" at bounding box center [123, 218] width 116 height 16
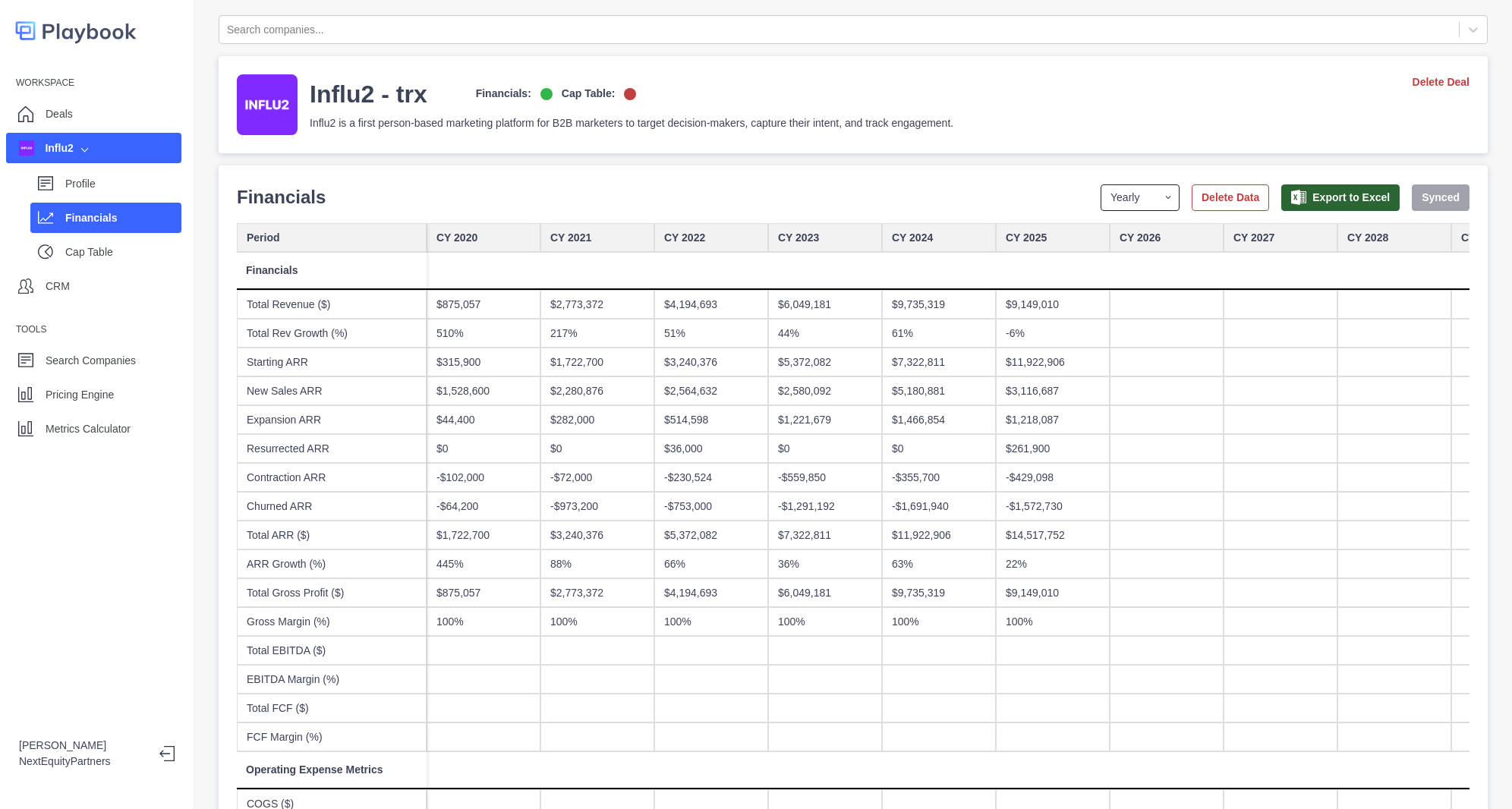
click at [1101, 195] on select "Yearly Quarterly Monthly NTM LTM" at bounding box center [1140, 197] width 79 height 26
select select "quarterly"
click at [1101, 184] on select "Yearly Quarterly Monthly NTM LTM" at bounding box center [1140, 197] width 79 height 26
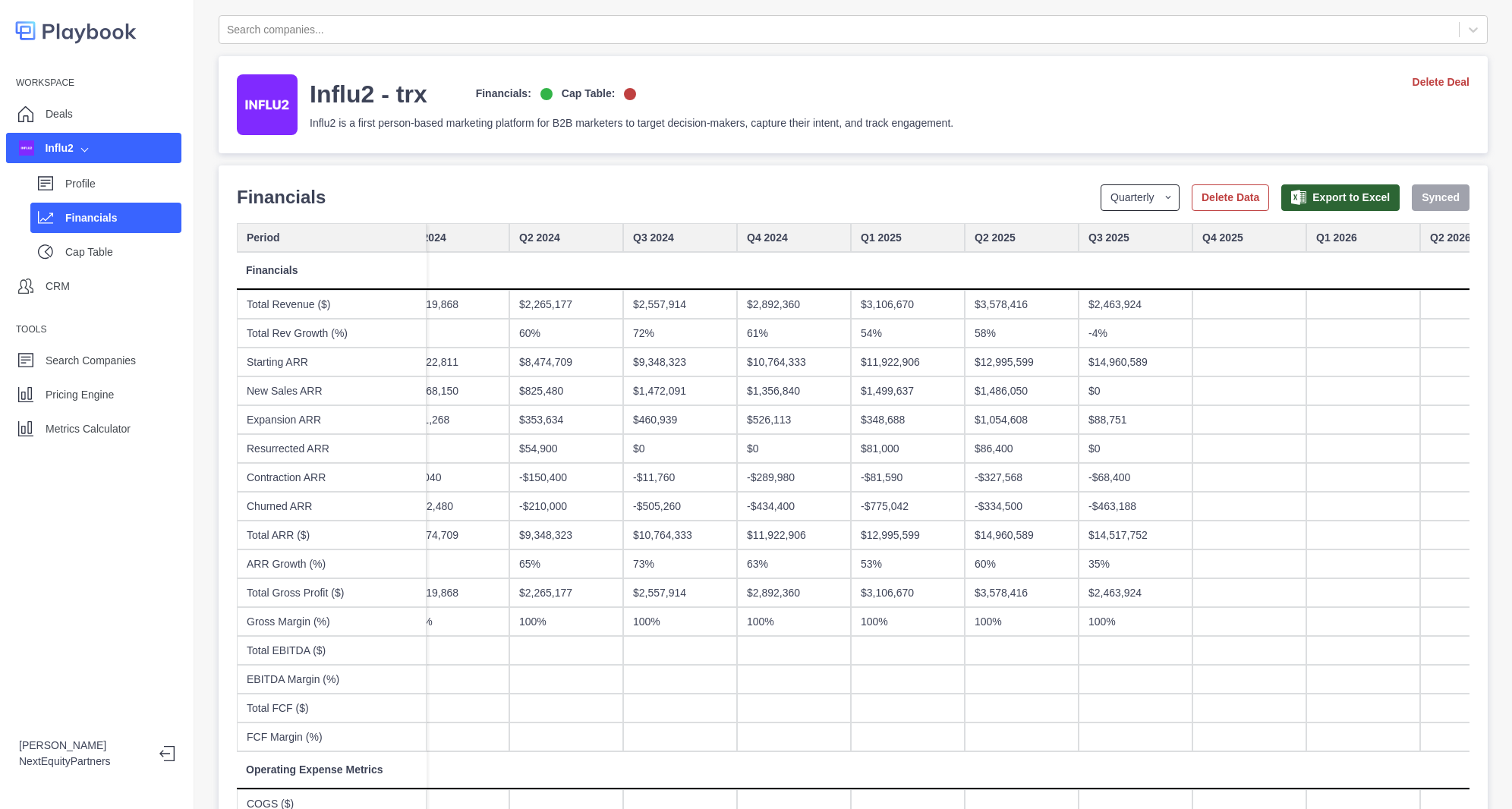
scroll to position [0, 1821]
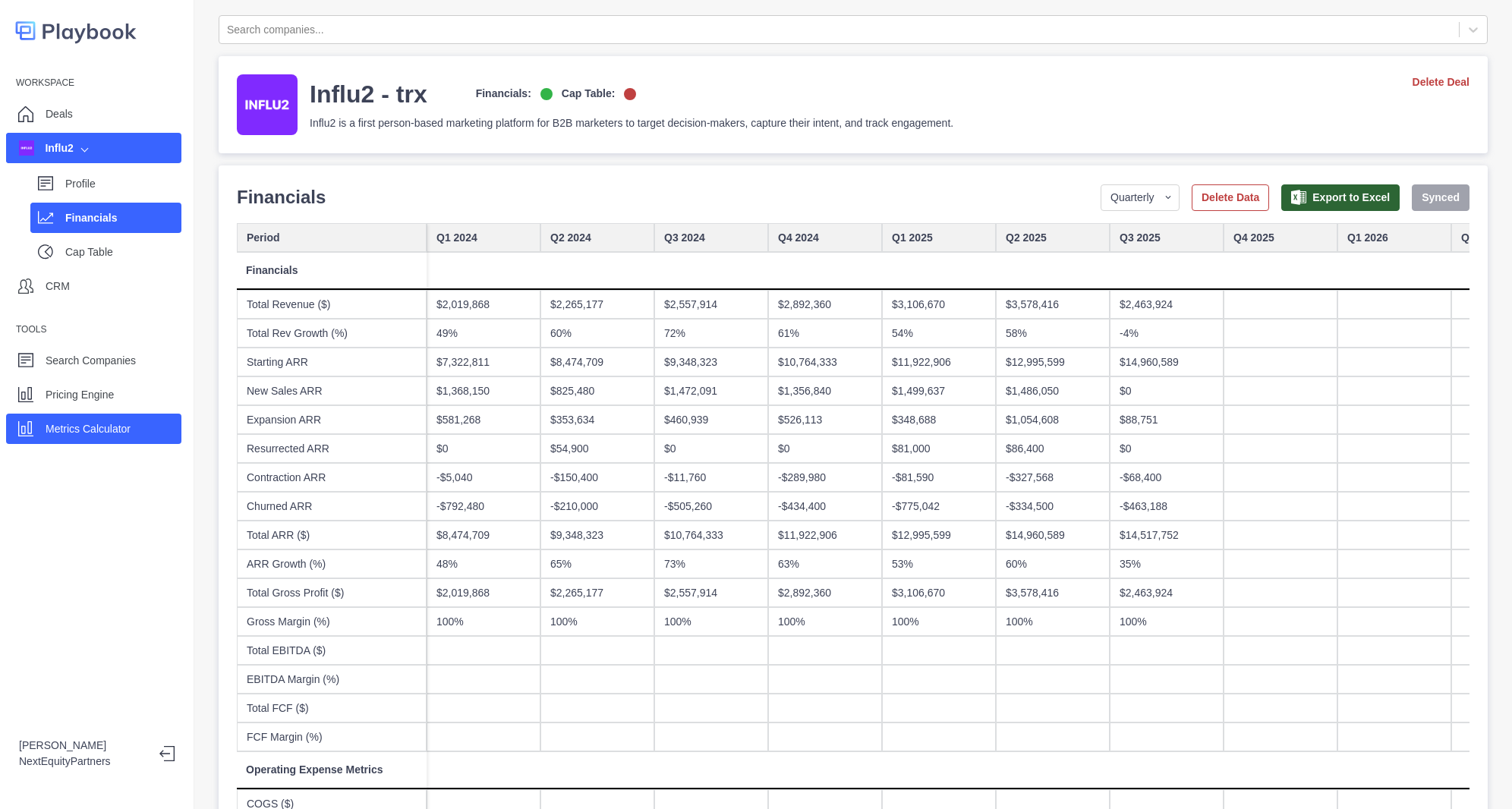
click at [138, 428] on div "Metrics Calculator" at bounding box center [93, 428] width 175 height 30
